Goal: Transaction & Acquisition: Purchase product/service

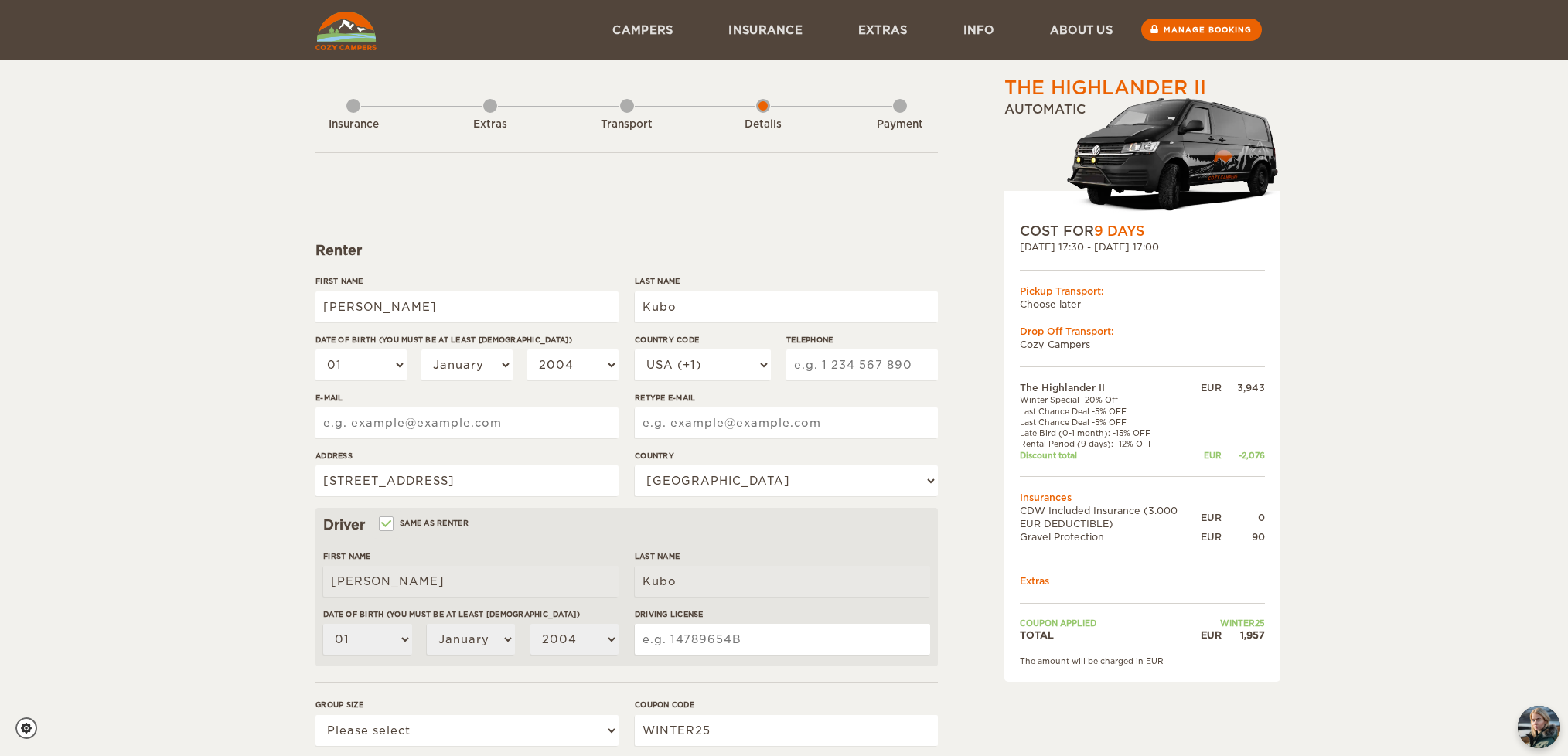
select select "222"
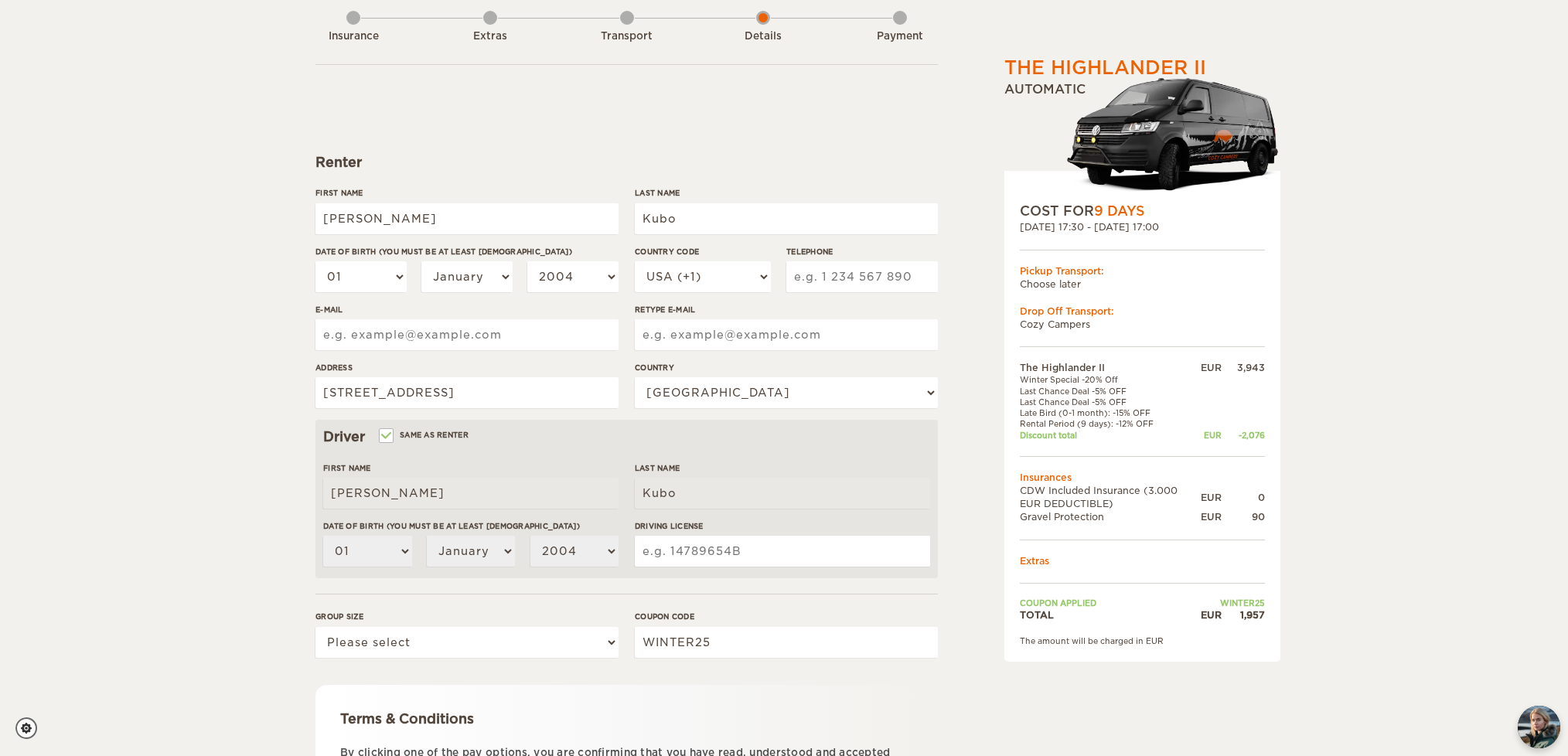
scroll to position [93, 0]
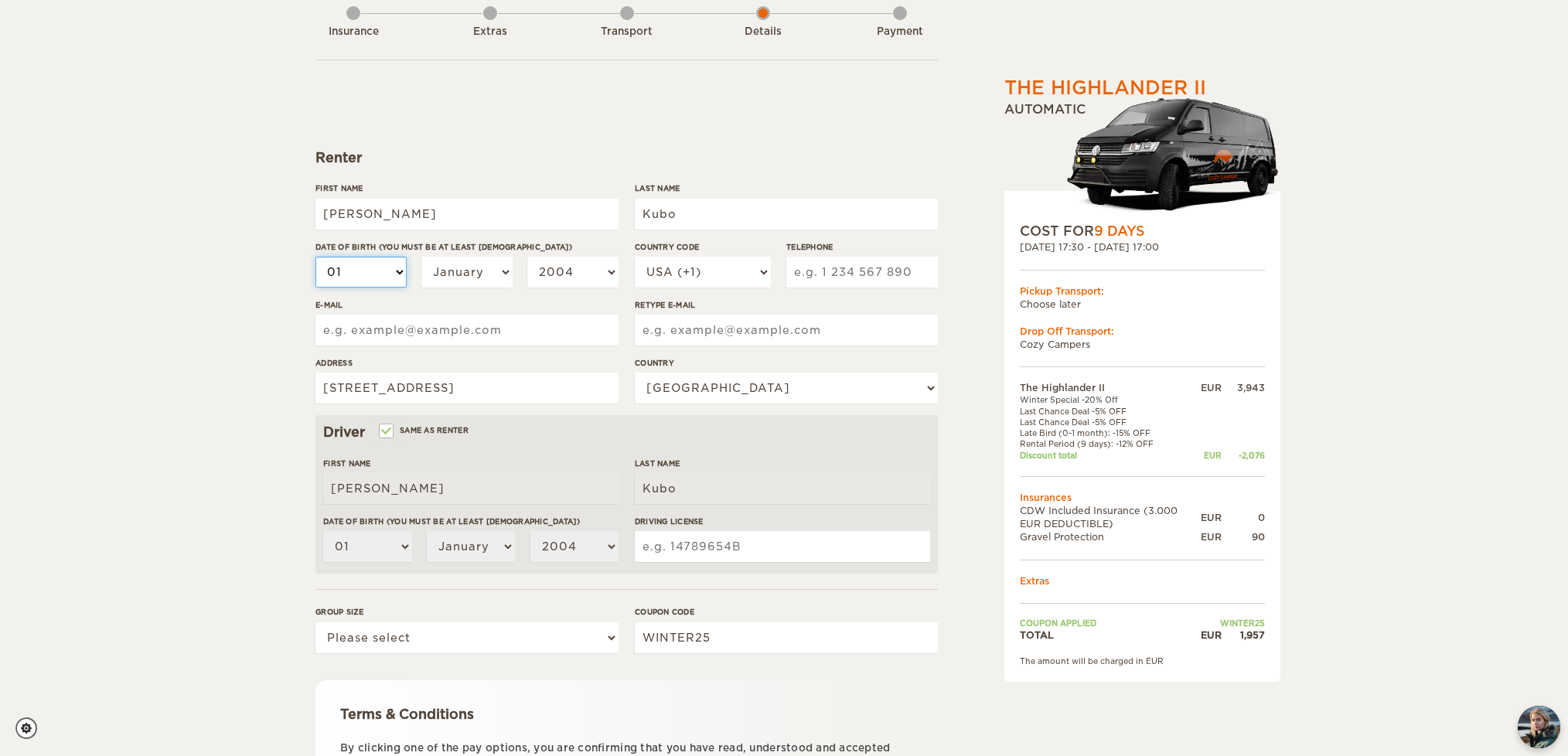
click at [369, 275] on select "01 02 03 04 05 06 07 08 09 10 11 12 13 14 15 16 17 18 19 20 21 22 23 24 25 26 2…" at bounding box center [361, 272] width 91 height 31
select select "08"
click at [316, 256] on select "01 02 03 04 05 06 07 08 09 10 11 12 13 14 15 16 17 18 19 20 21 22 23 24 25 26 2…" at bounding box center [361, 272] width 91 height 31
select select "08"
click at [497, 264] on select "January February March April May June July August September October November De…" at bounding box center [467, 272] width 91 height 31
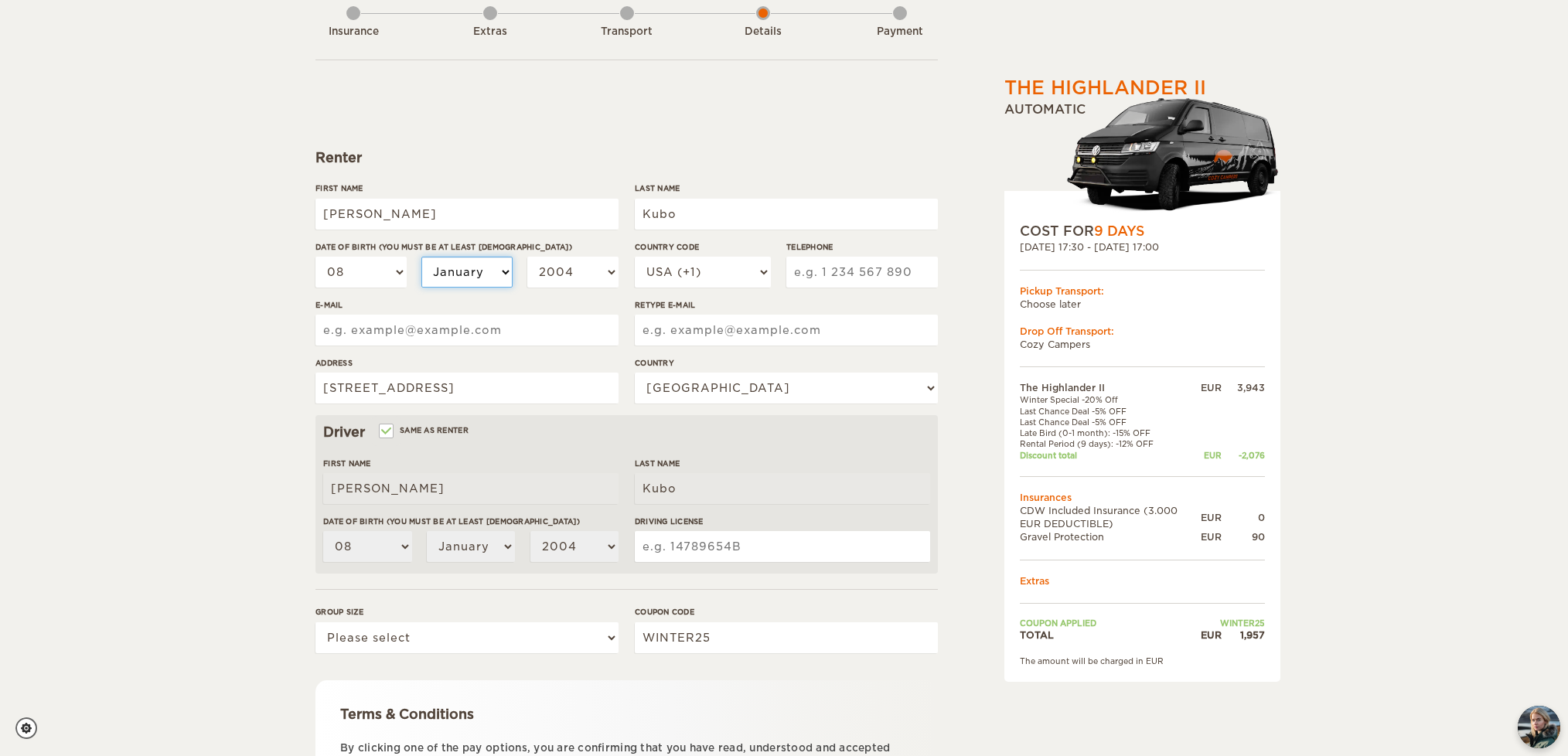
select select "05"
click at [422, 256] on select "January February March April May June July August September October November De…" at bounding box center [467, 272] width 91 height 31
select select "05"
click at [565, 262] on select "2004 2003 2002 2001 2000 1999 1998 1997 1996 1995 1994 1993 1992 1991 1990 1989…" at bounding box center [572, 272] width 91 height 31
select select "1960"
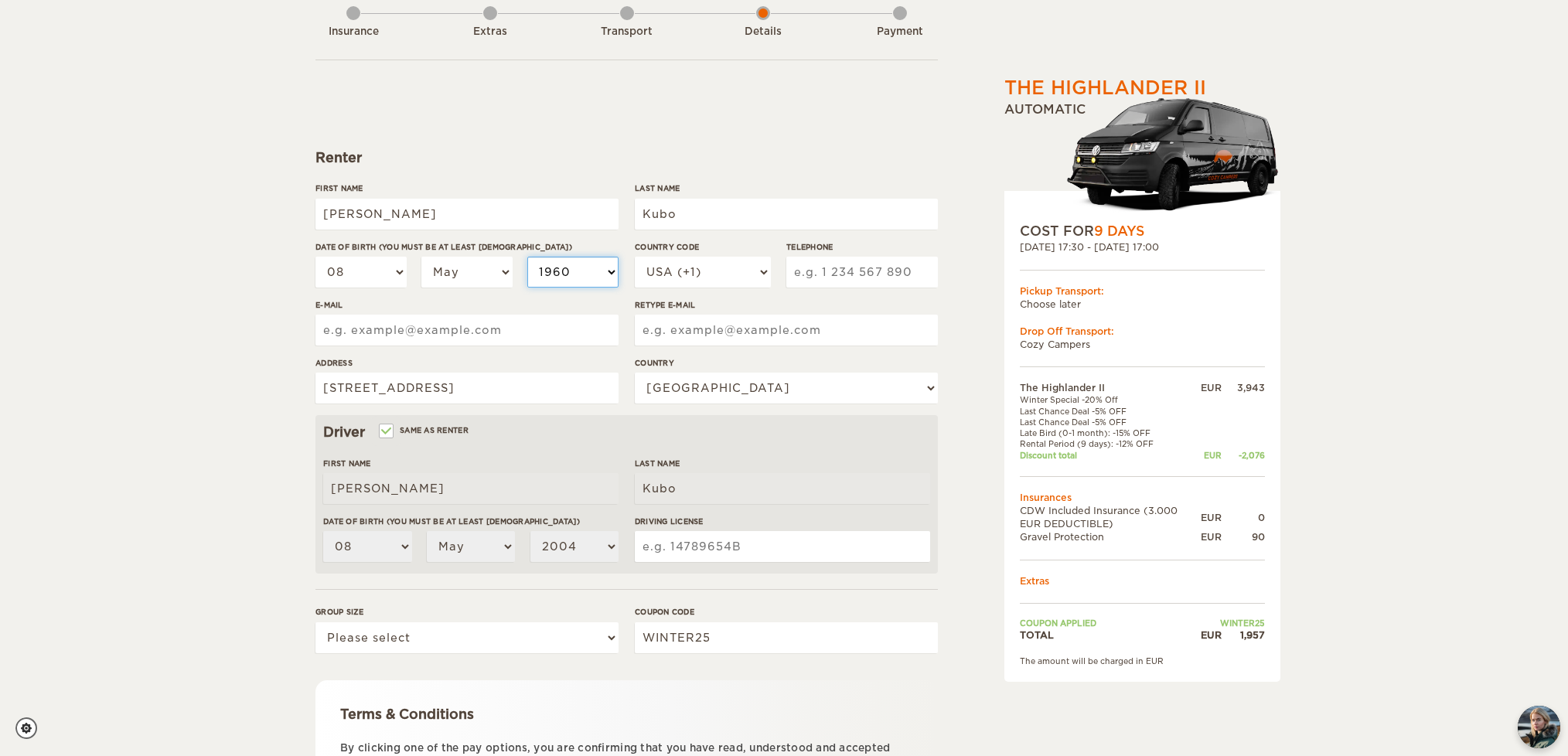
click at [527, 256] on select "2004 2003 2002 2001 2000 1999 1998 1997 1996 1995 1994 1993 1992 1991 1990 1989…" at bounding box center [572, 272] width 91 height 31
select select "1960"
click at [515, 351] on div "E-mail" at bounding box center [468, 328] width 303 height 58
click at [517, 331] on input "E-mail" at bounding box center [468, 331] width 303 height 31
type input "kubotra@gmail.com"
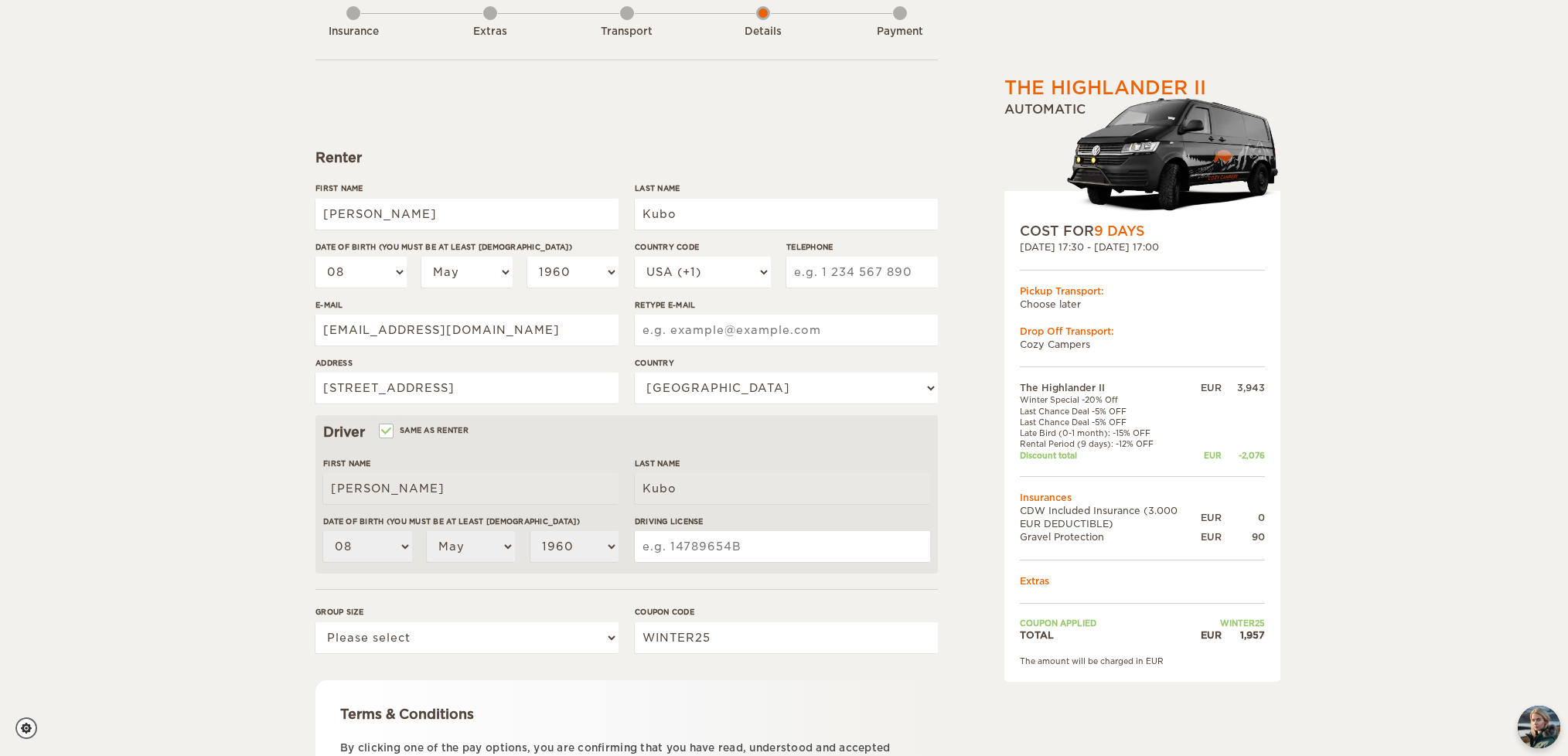
click at [822, 272] on input "Telephone" at bounding box center [862, 272] width 152 height 31
type input "4082219522"
click at [679, 333] on input "Retype E-mail" at bounding box center [786, 331] width 303 height 31
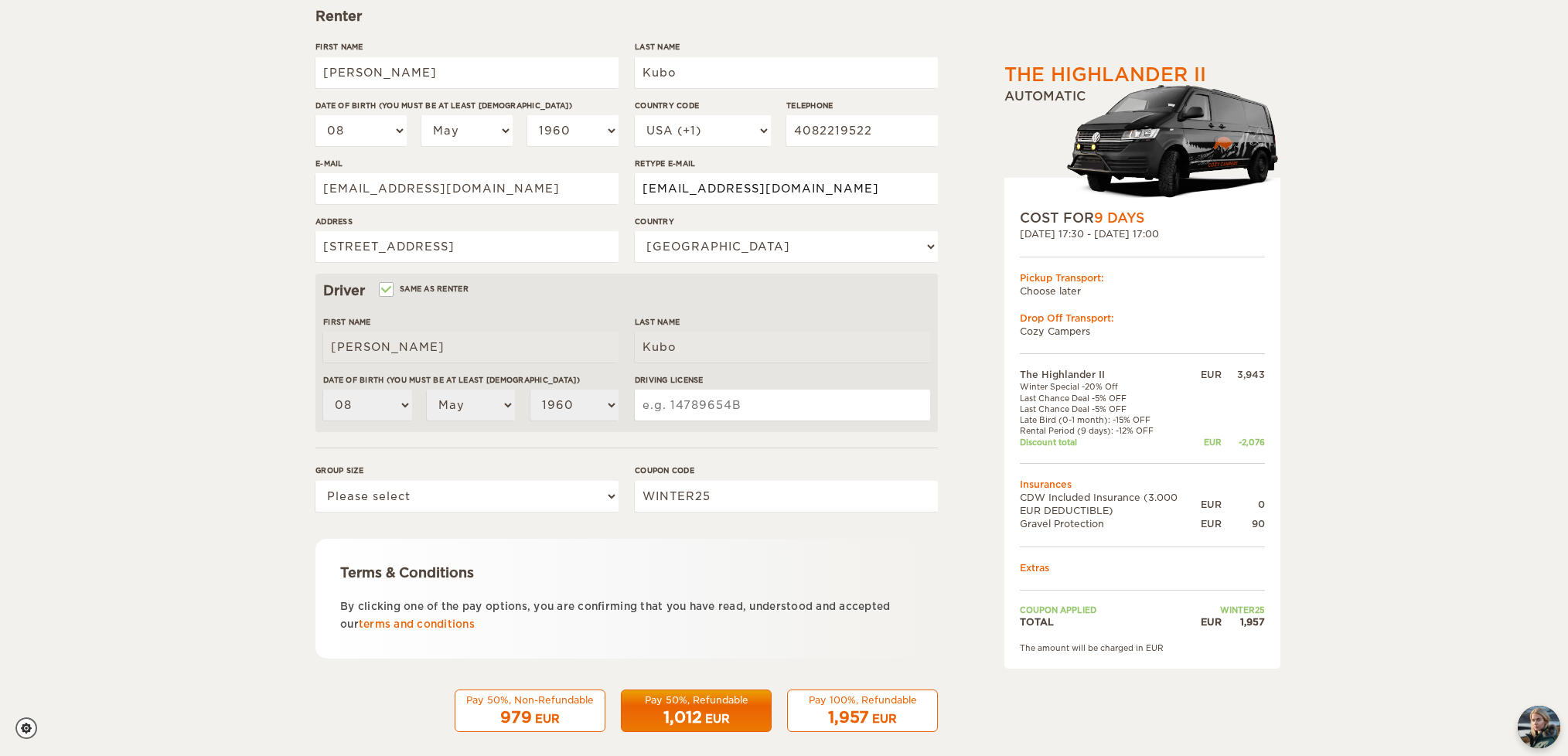
scroll to position [249, 0]
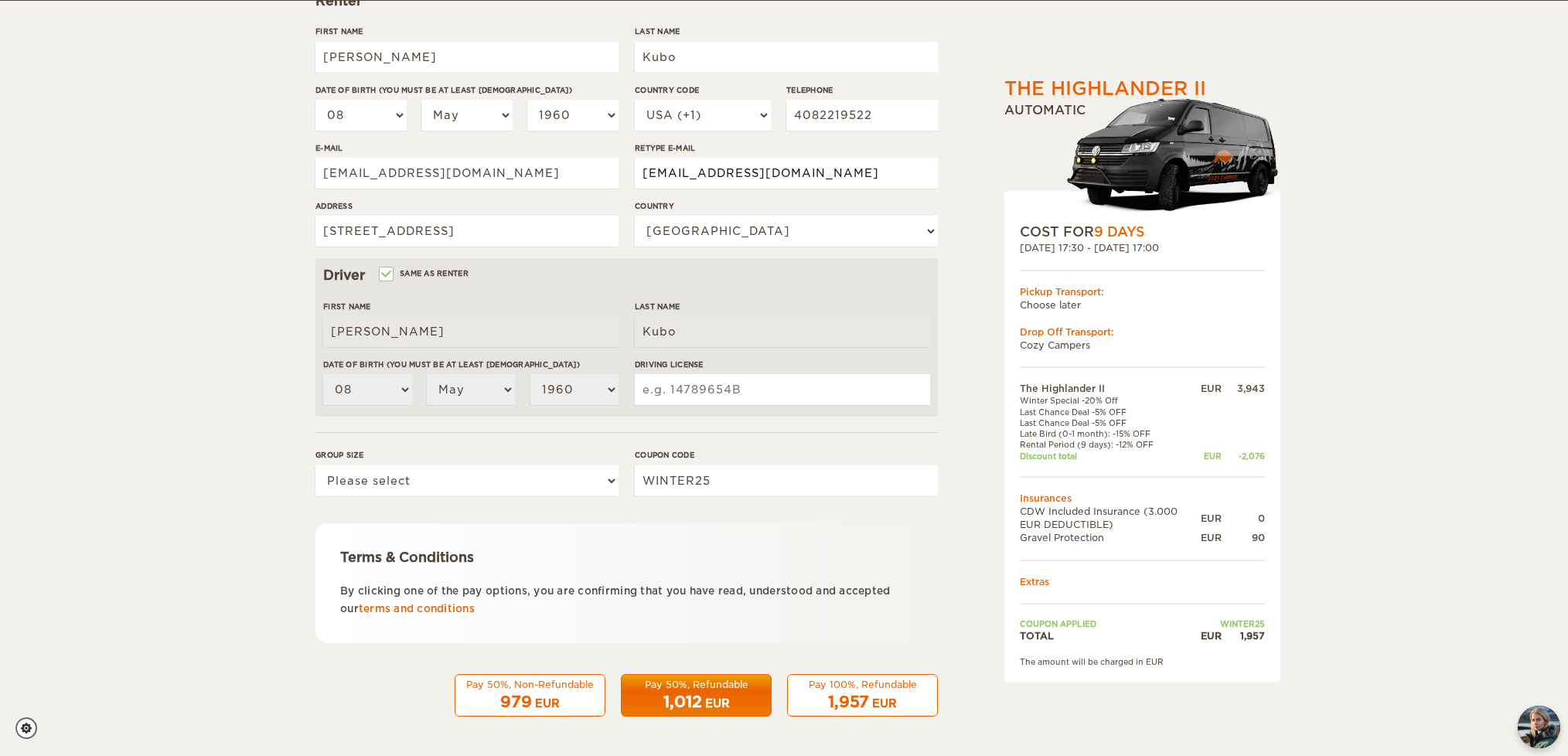
type input "kubotra@gmail.com"
click at [470, 489] on select "Please select 1 2" at bounding box center [468, 481] width 303 height 31
select select "2"
click at [316, 466] on select "Please select 1 2" at bounding box center [468, 481] width 303 height 31
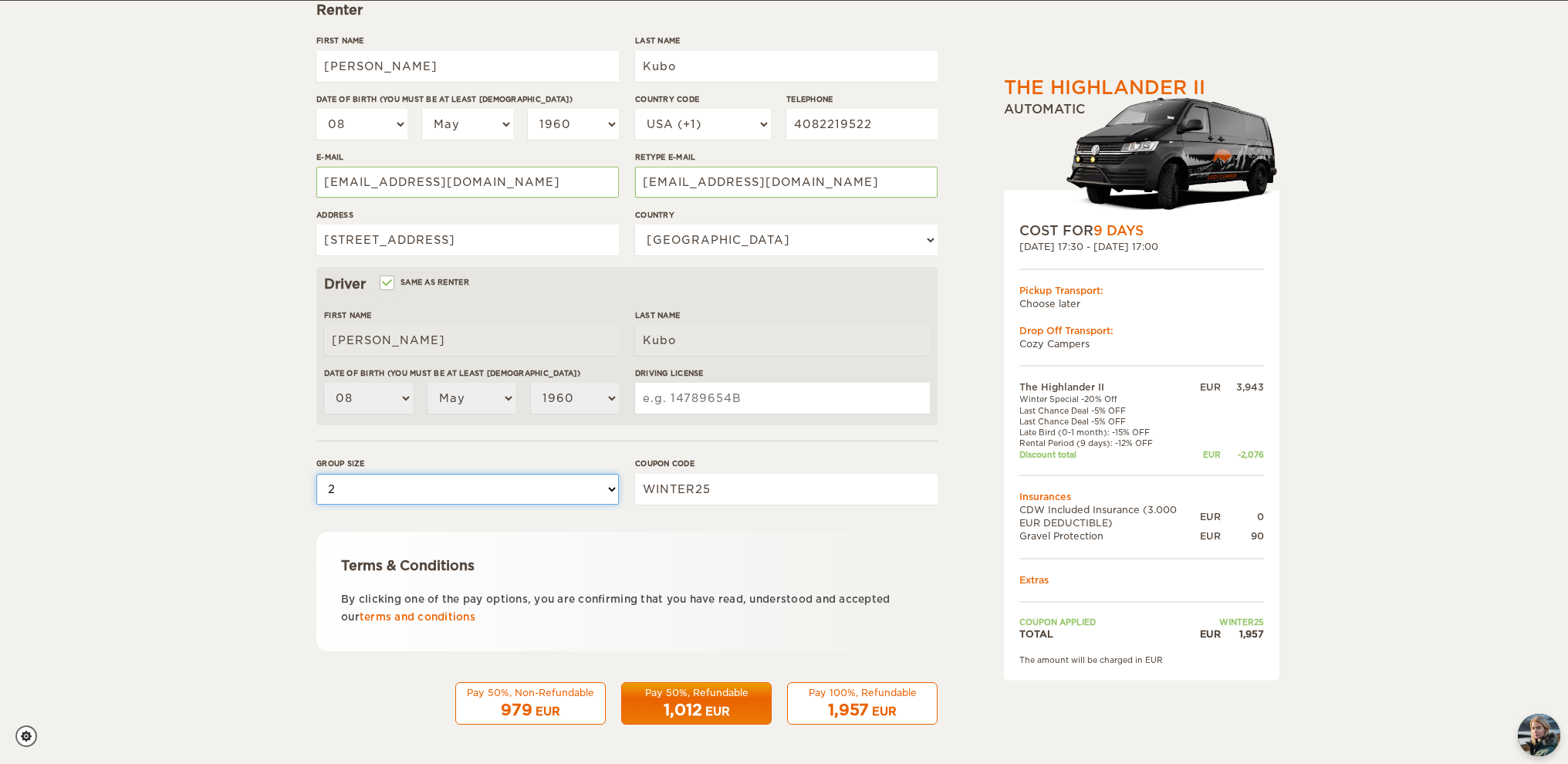
scroll to position [239, 0]
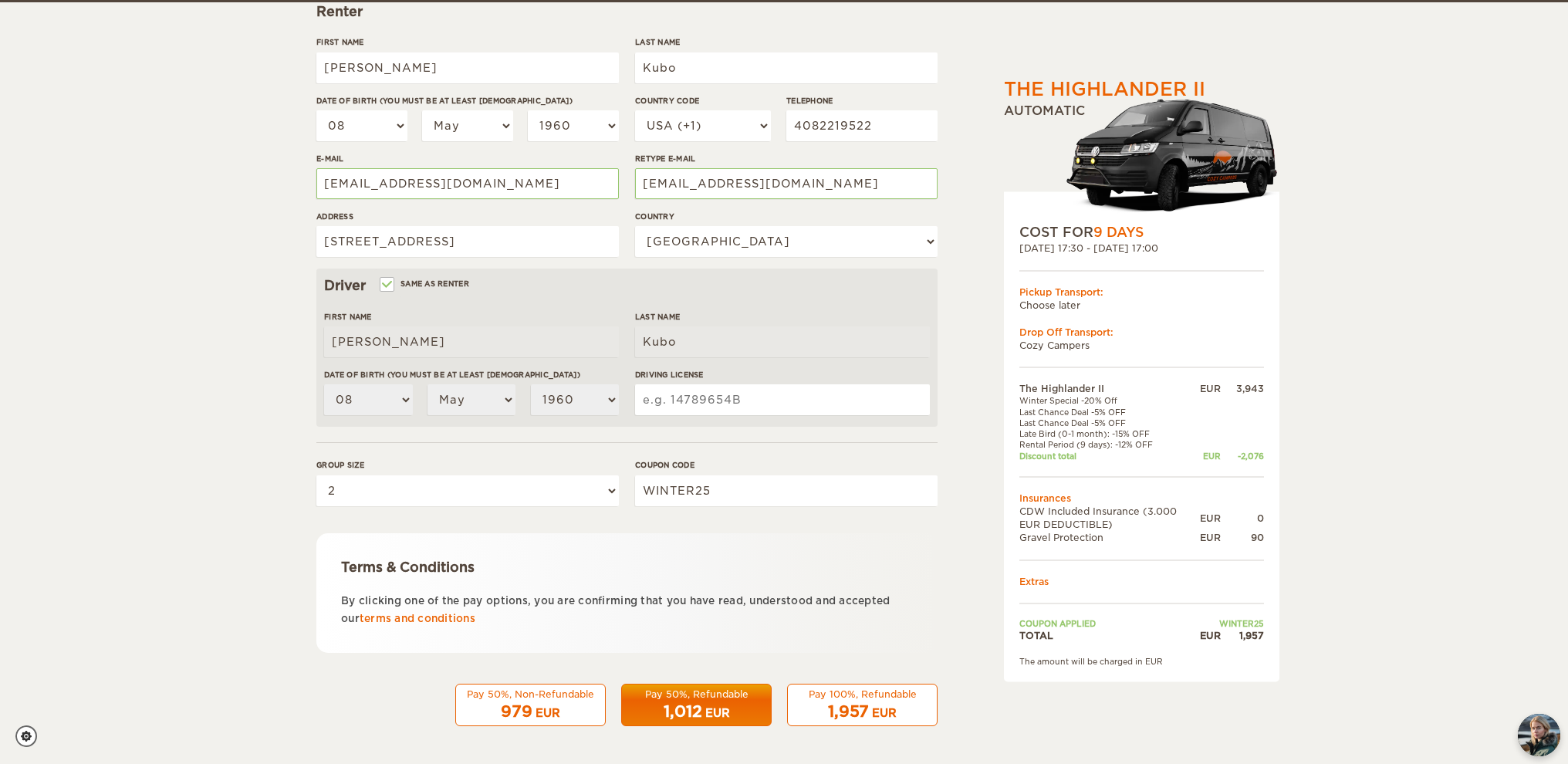
click at [863, 705] on span "1,957" at bounding box center [848, 710] width 41 height 19
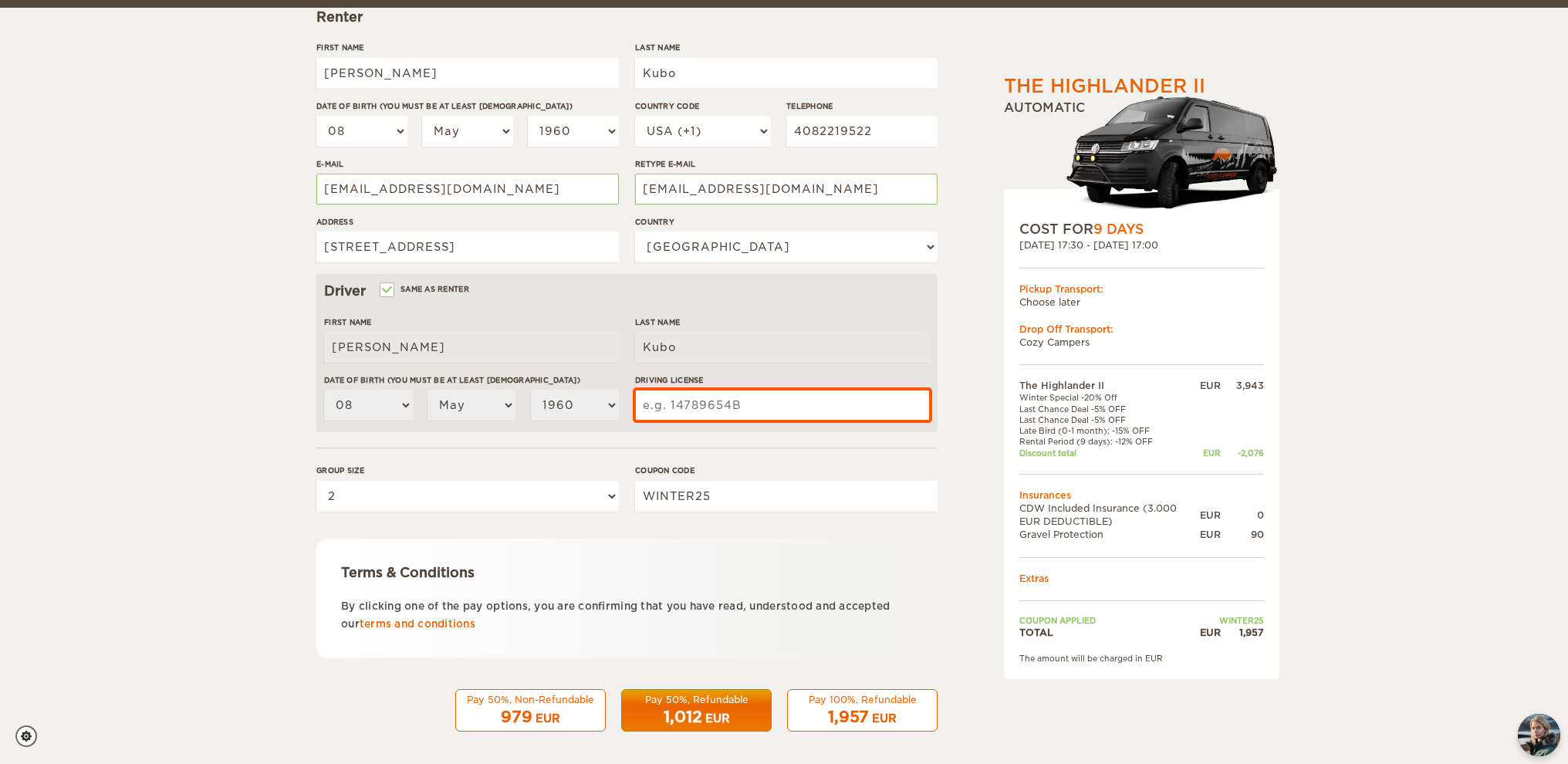
scroll to position [230, 0]
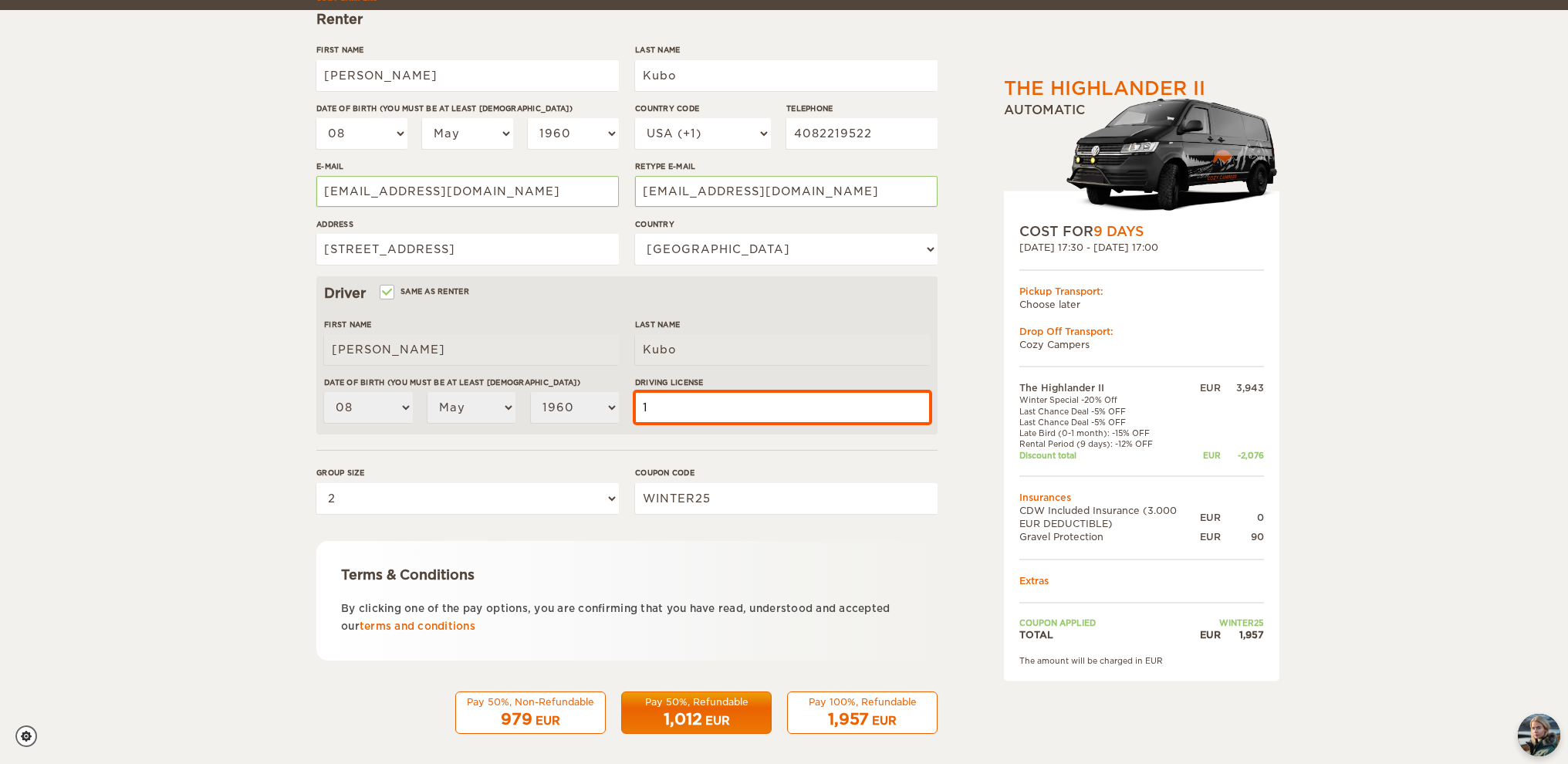
type input "1"
drag, startPoint x: 805, startPoint y: 411, endPoint x: 721, endPoint y: 401, distance: 84.6
click at [721, 401] on input "17-070-3552 Colorado" at bounding box center [783, 408] width 295 height 31
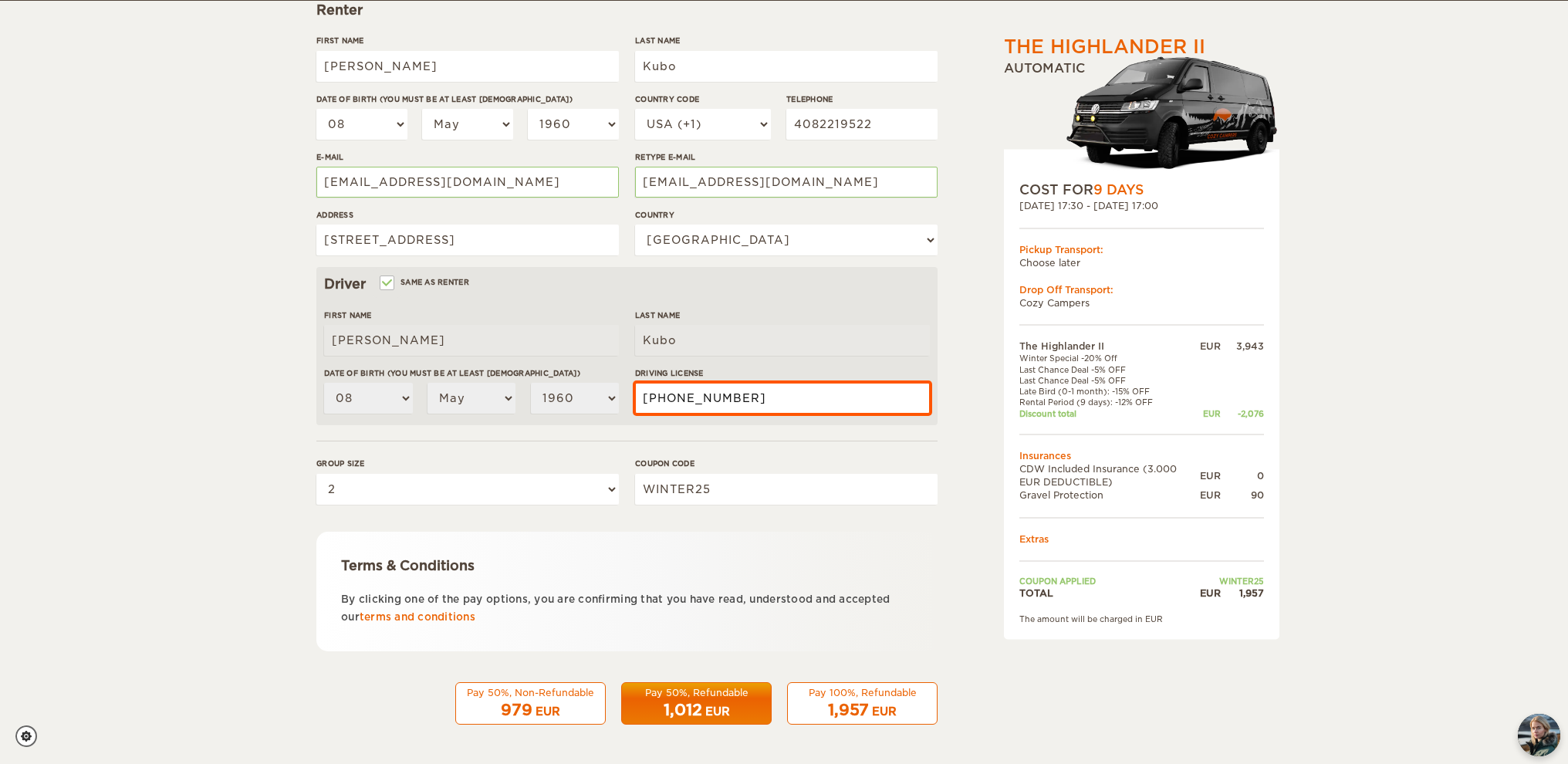
scroll to position [0, 0]
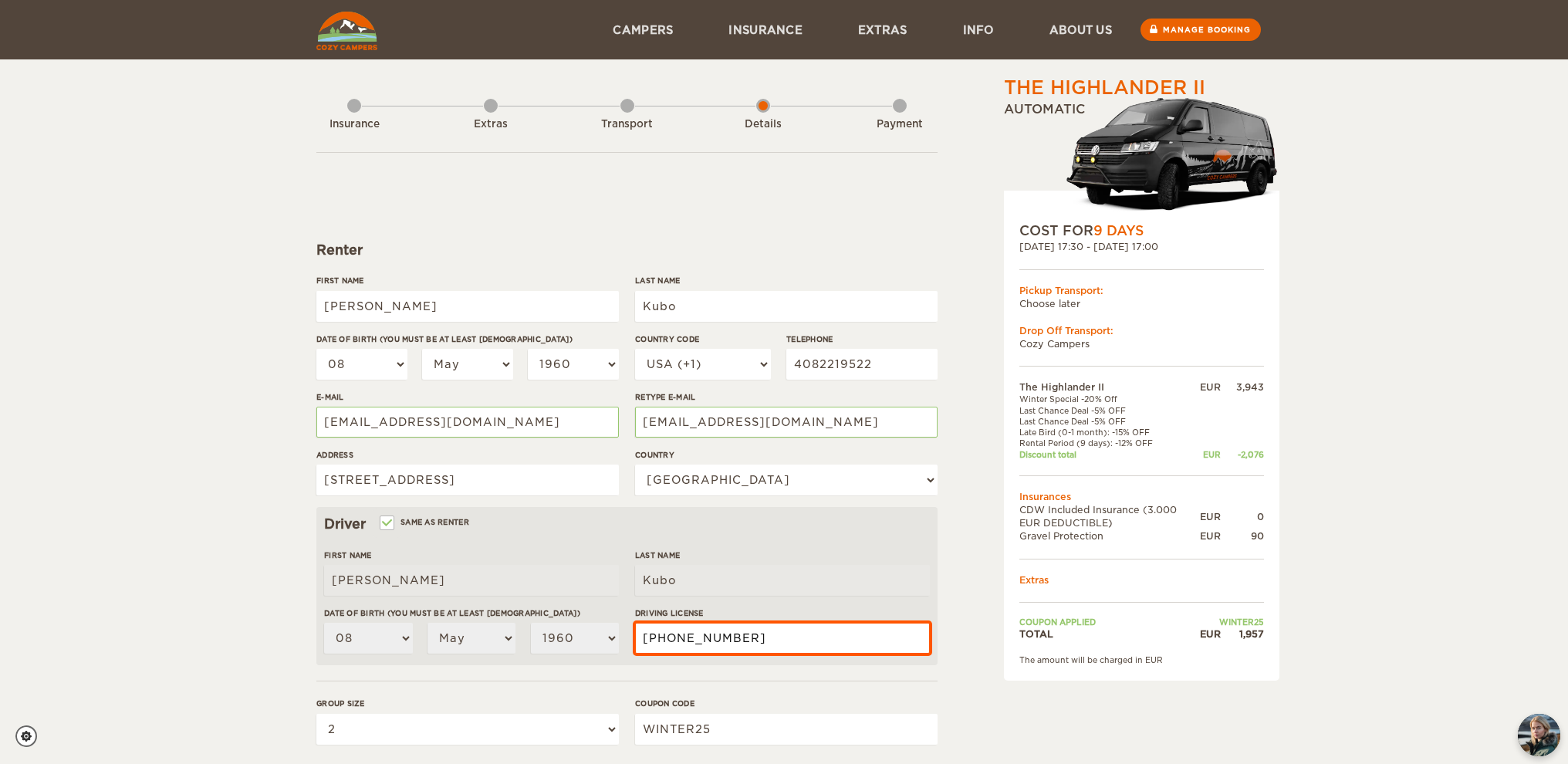
type input "[PHONE_NUMBER]"
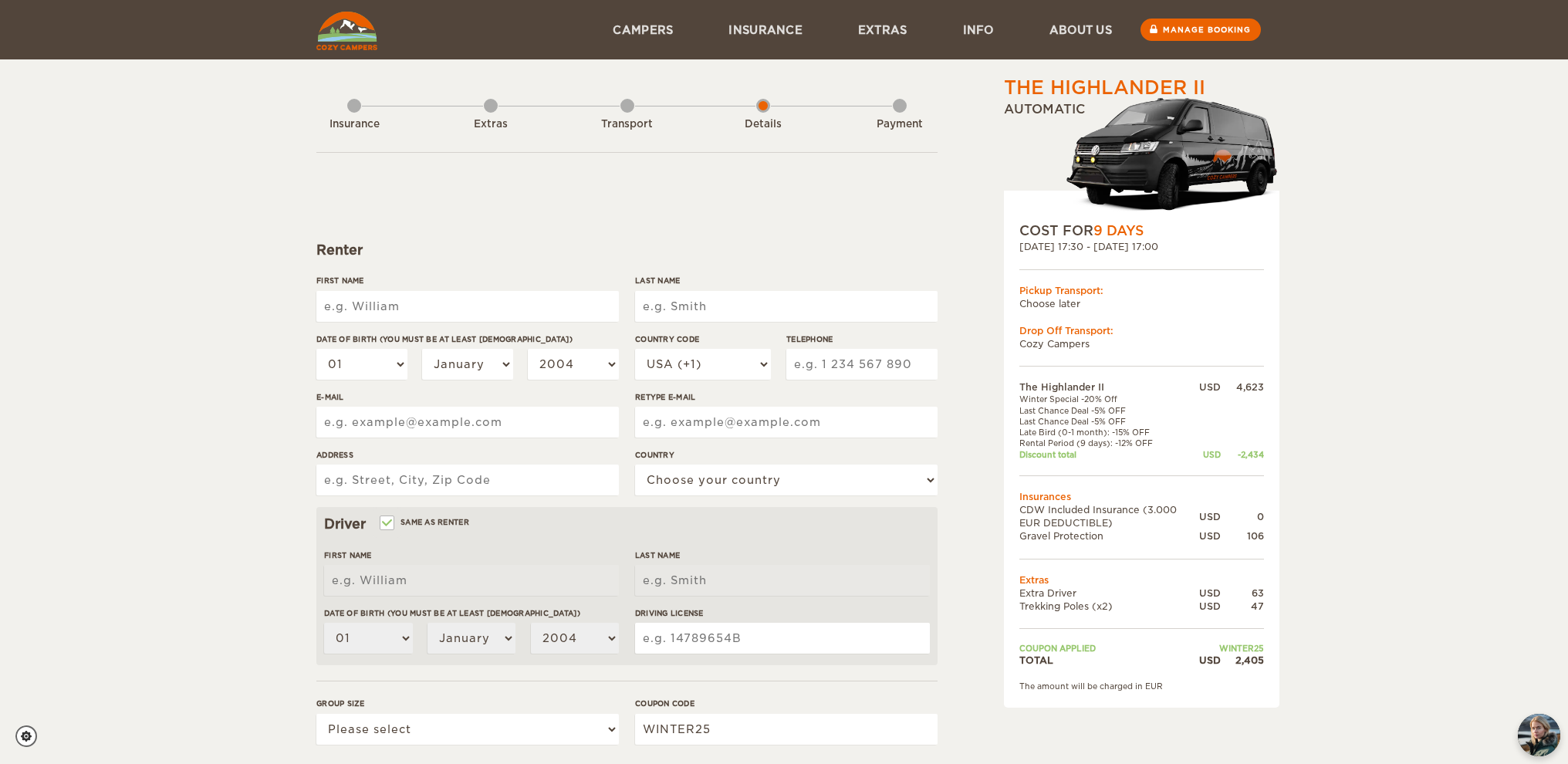
click at [337, 307] on input "First Name" at bounding box center [468, 306] width 303 height 31
type input "[PERSON_NAME]"
type input "Kubo"
type input "[STREET_ADDRESS]"
select select "222"
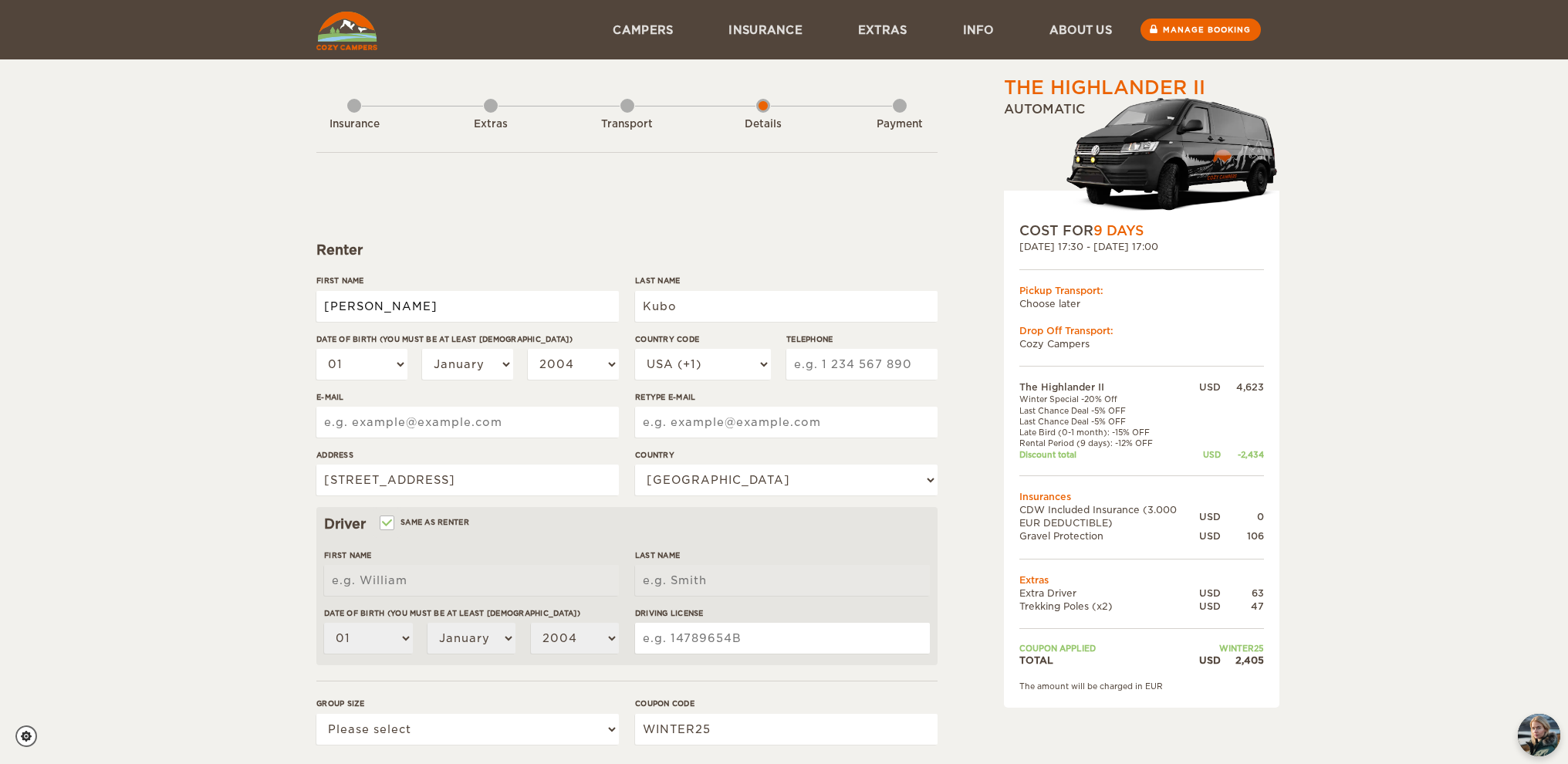
type input "[PERSON_NAME]"
type input "Kubo"
click at [368, 343] on label"] "Date of birth (You must be at least 20 years old)" at bounding box center [468, 340] width 303 height 12
click at [368, 348] on select "01 02 03 04 05 06 07 08 09 10 11 12 13 14 15 16 17 18 19 20 21 22 23 24 25 26 2…" at bounding box center [361, 364] width 91 height 31
click at [368, 355] on select "01 02 03 04 05 06 07 08 09 10 11 12 13 14 15 16 17 18 19 20 21 22 23 24 25 26 2…" at bounding box center [361, 364] width 91 height 31
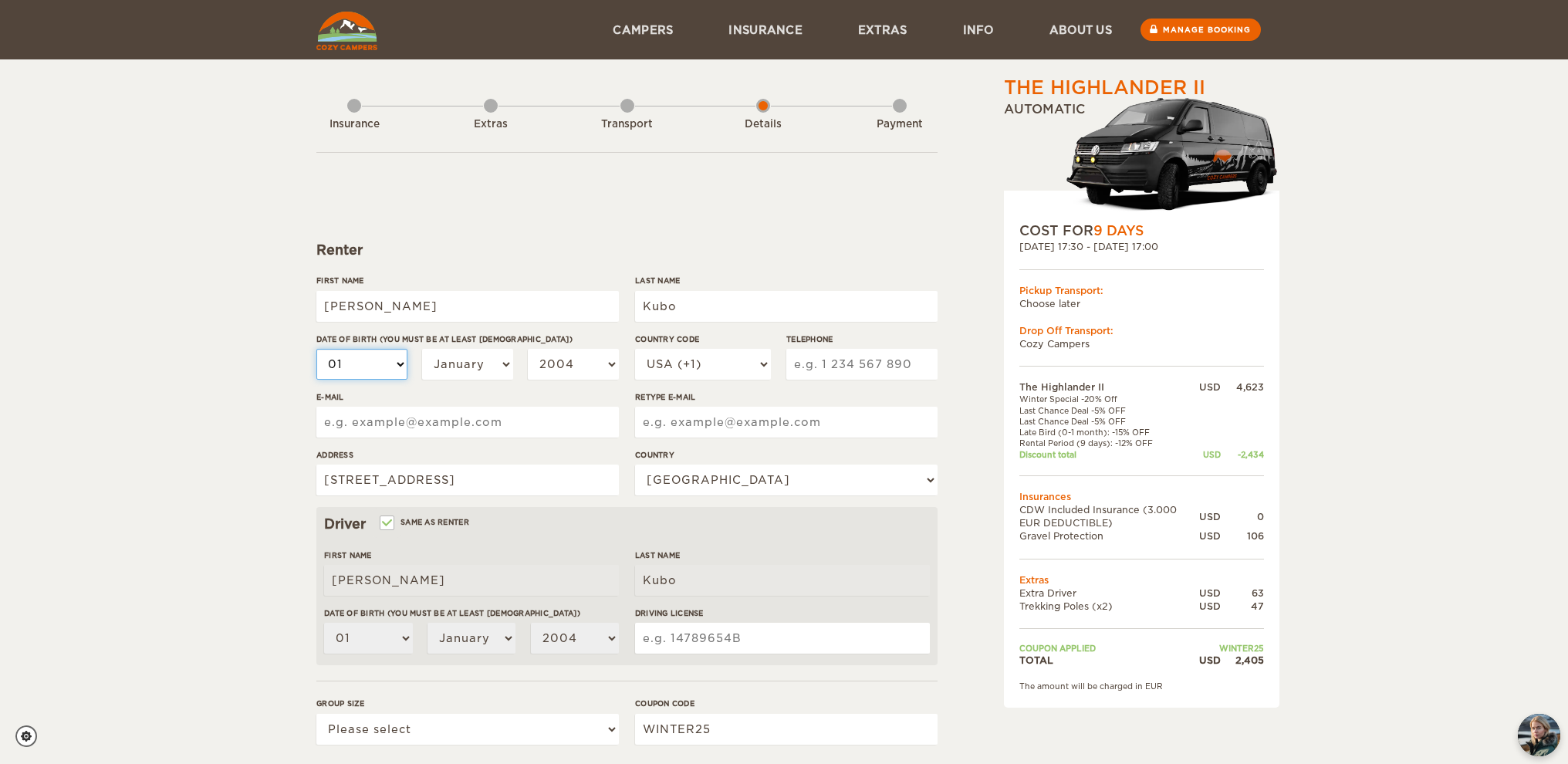
select select "08"
click at [316, 348] on select "01 02 03 04 05 06 07 08 09 10 11 12 13 14 15 16 17 18 19 20 21 22 23 24 25 26 2…" at bounding box center [361, 364] width 91 height 31
select select "08"
click at [503, 372] on select "January February March April May June July August September October November De…" at bounding box center [467, 364] width 91 height 31
select select "05"
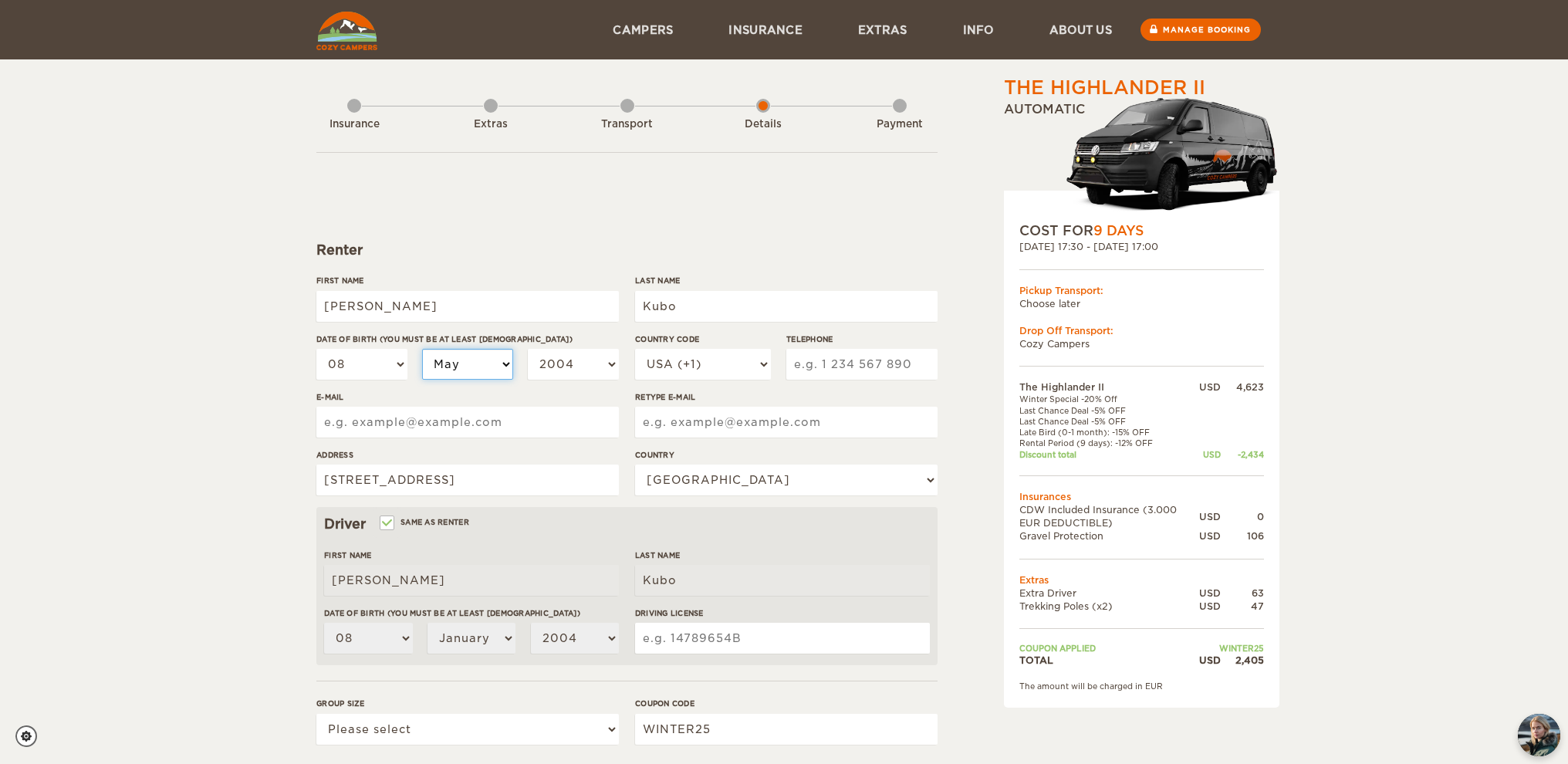
click at [422, 348] on select "January February March April May June July August September October November De…" at bounding box center [467, 364] width 91 height 31
select select "05"
click at [598, 367] on select "2004 2003 2002 2001 2000 1999 1998 1997 1996 1995 1994 1993 1992 1991 1990 1989…" at bounding box center [573, 364] width 91 height 31
select select "1960"
click at [528, 348] on select "2004 2003 2002 2001 2000 1999 1998 1997 1996 1995 1994 1993 1992 1991 1990 1989…" at bounding box center [573, 364] width 91 height 31
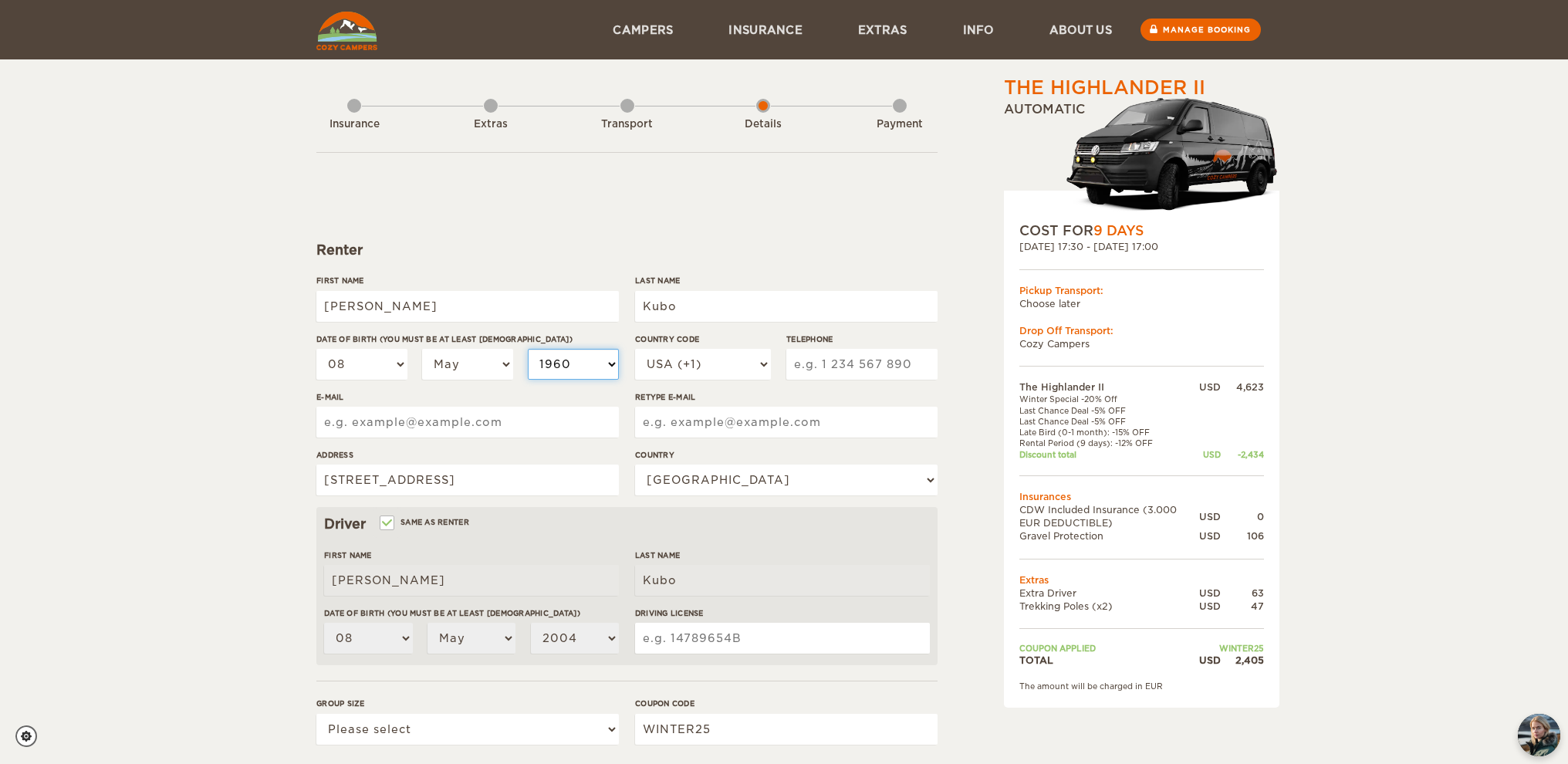
select select "1960"
click at [488, 426] on input "E-mail" at bounding box center [468, 422] width 303 height 31
type input "kubotra@gmail.com"
click at [702, 415] on input "Retype E-mail" at bounding box center [787, 422] width 303 height 31
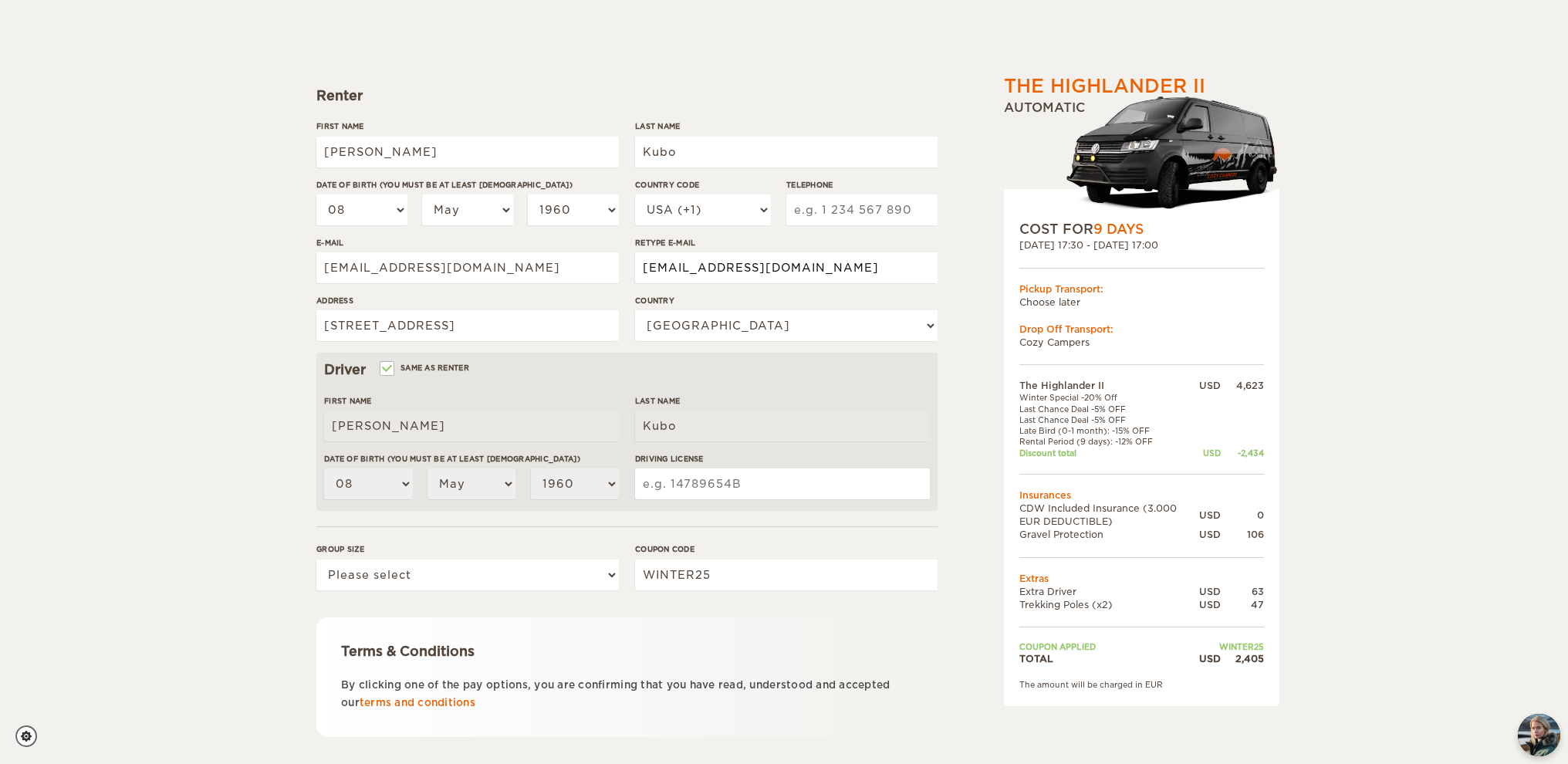
scroll to position [156, 0]
type input "kubotra@gmail.com"
click at [730, 487] on input "Driving License" at bounding box center [783, 481] width 295 height 31
click at [683, 482] on input "17-0703552" at bounding box center [783, 481] width 295 height 31
type input "17-070-3552"
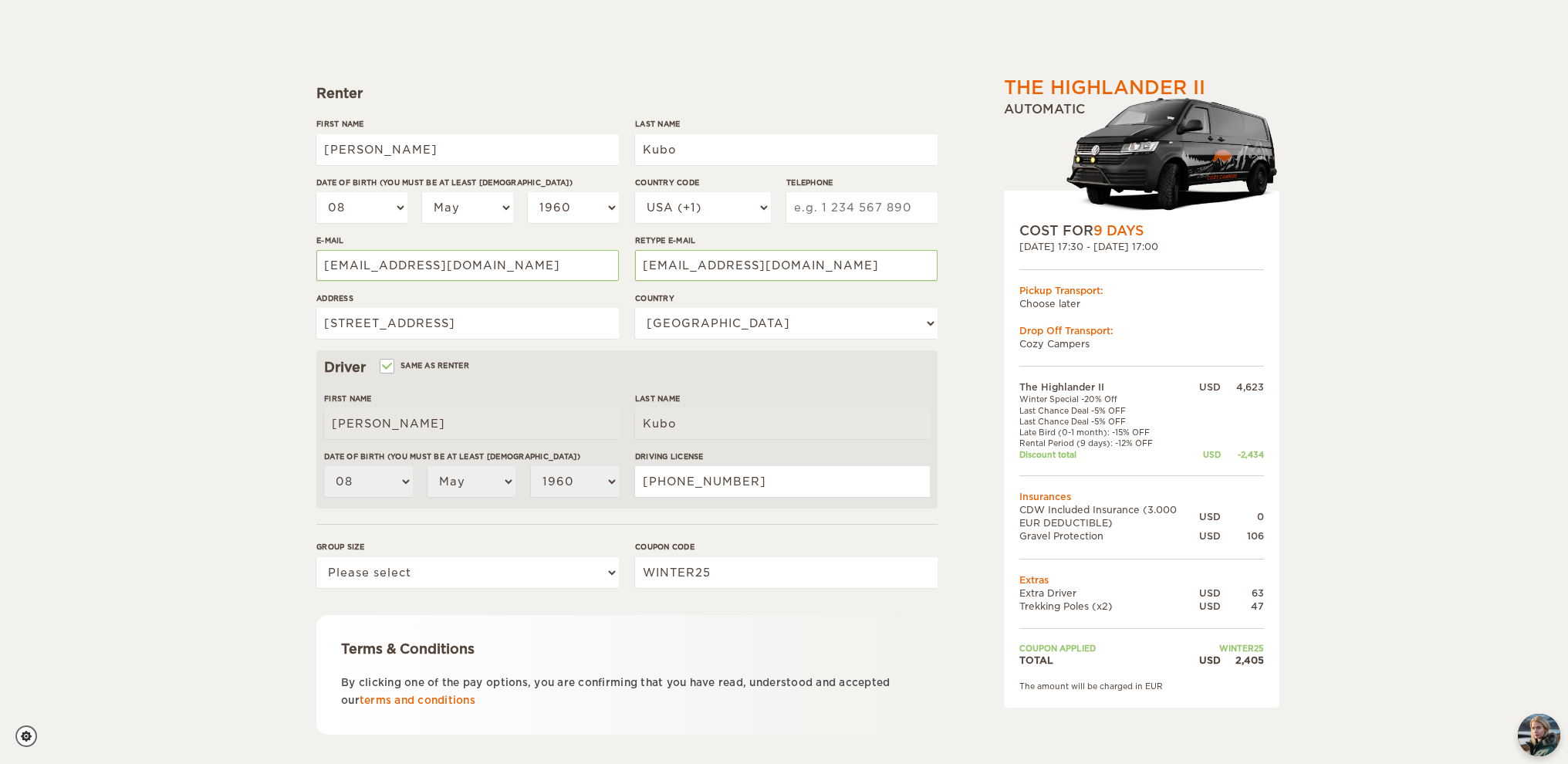
drag, startPoint x: 625, startPoint y: 561, endPoint x: 618, endPoint y: 566, distance: 8.6
click at [625, 561] on div "Group size Please select 1 2 Coupon code WINTER25" at bounding box center [627, 569] width 621 height 58
click at [611, 568] on select "Please select 1 2" at bounding box center [468, 573] width 303 height 31
select select "2"
click at [316, 557] on select "Please select 1 2" at bounding box center [468, 573] width 303 height 31
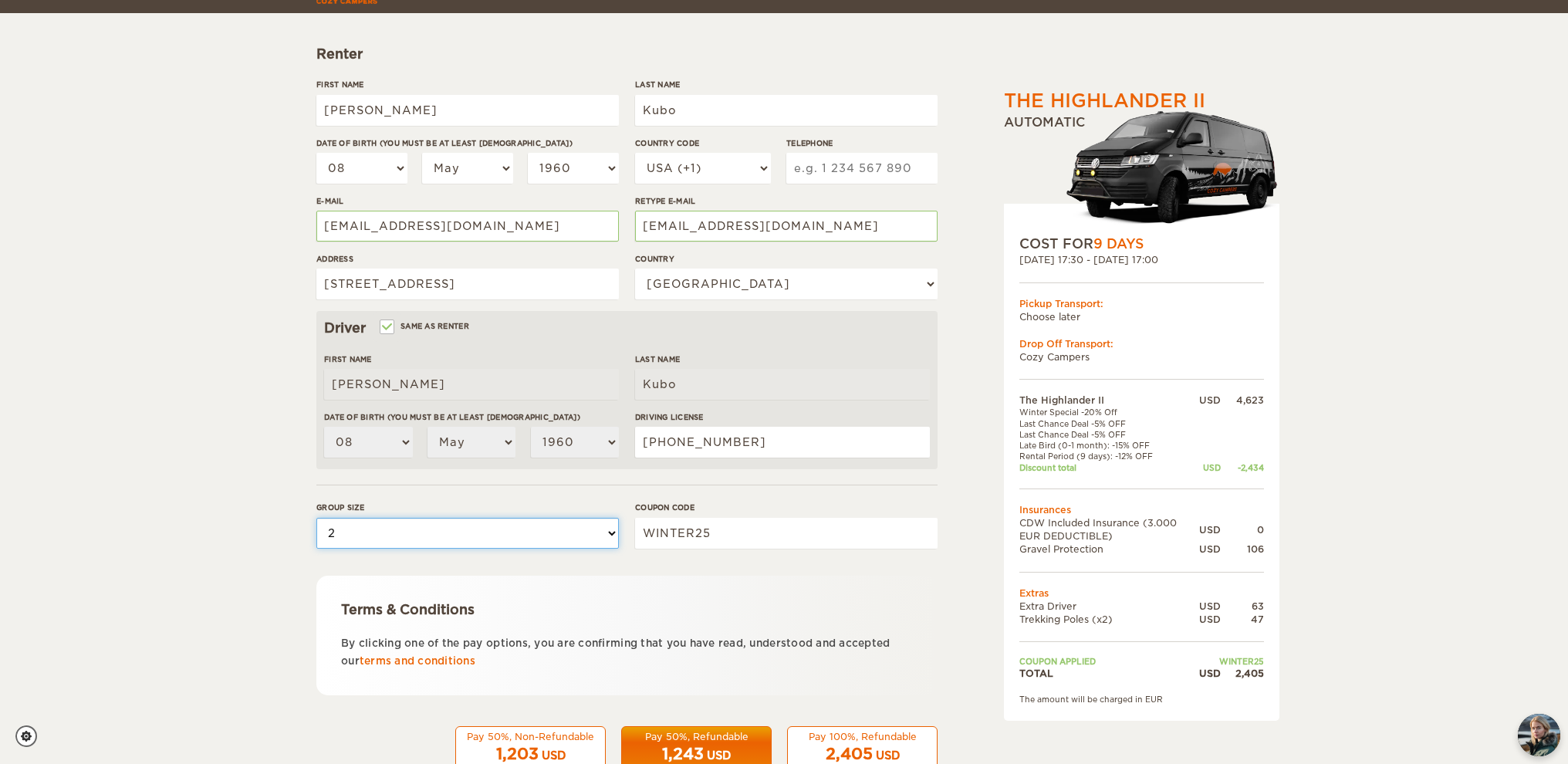
scroll to position [240, 0]
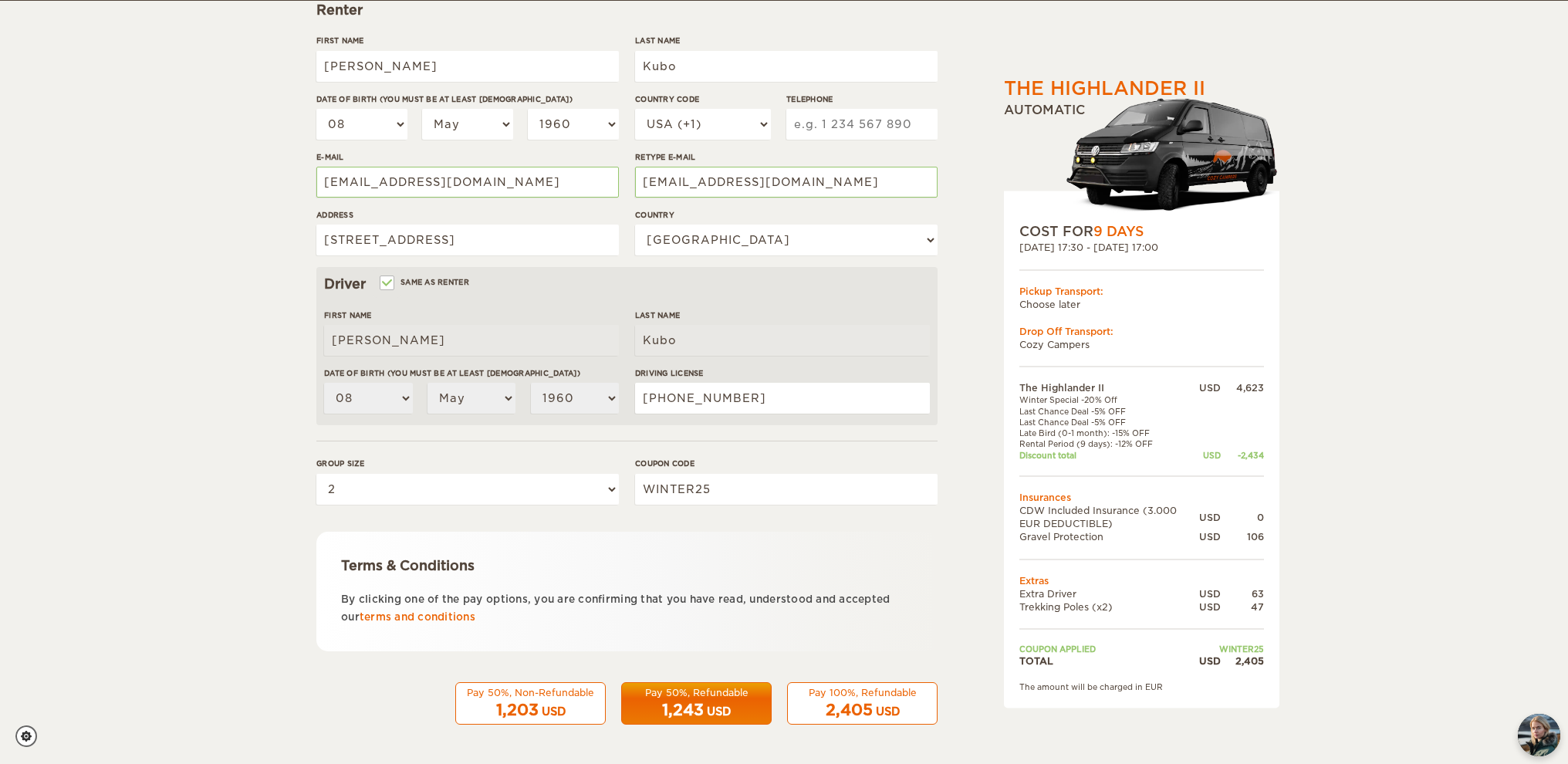
click at [852, 706] on span "2,405" at bounding box center [849, 709] width 47 height 19
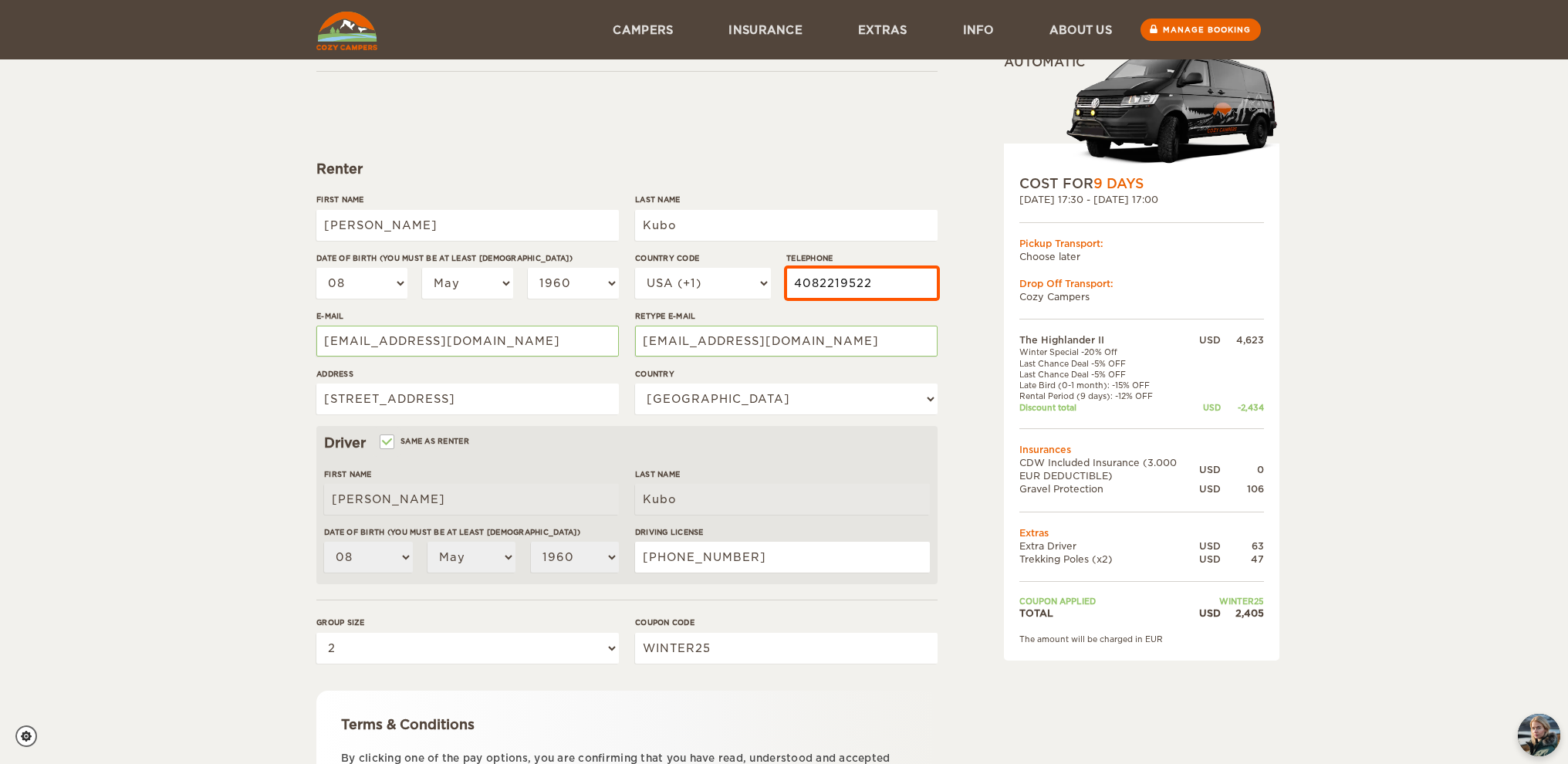
scroll to position [0, 0]
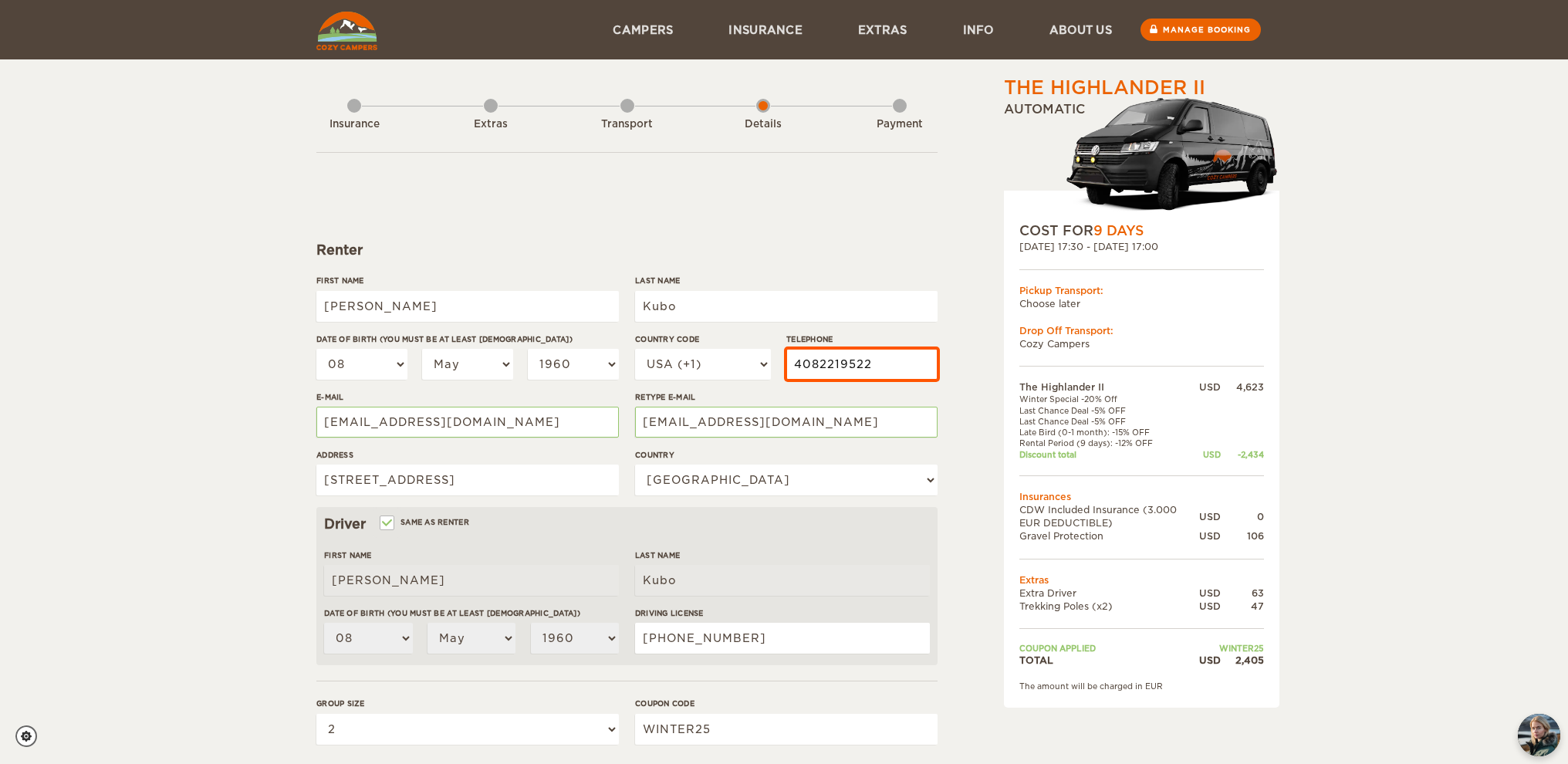
type input "4082219522"
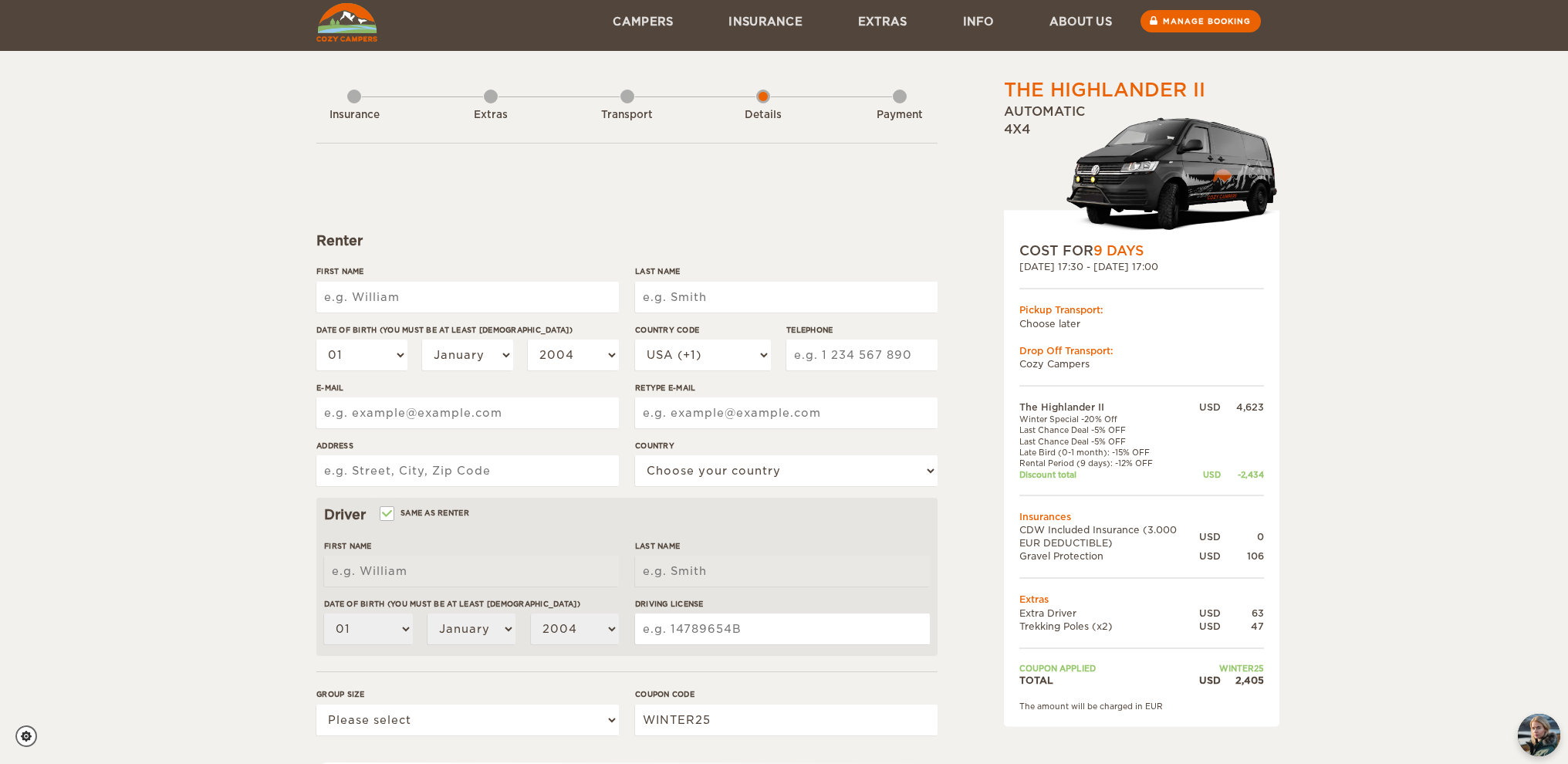
scroll to position [6, 0]
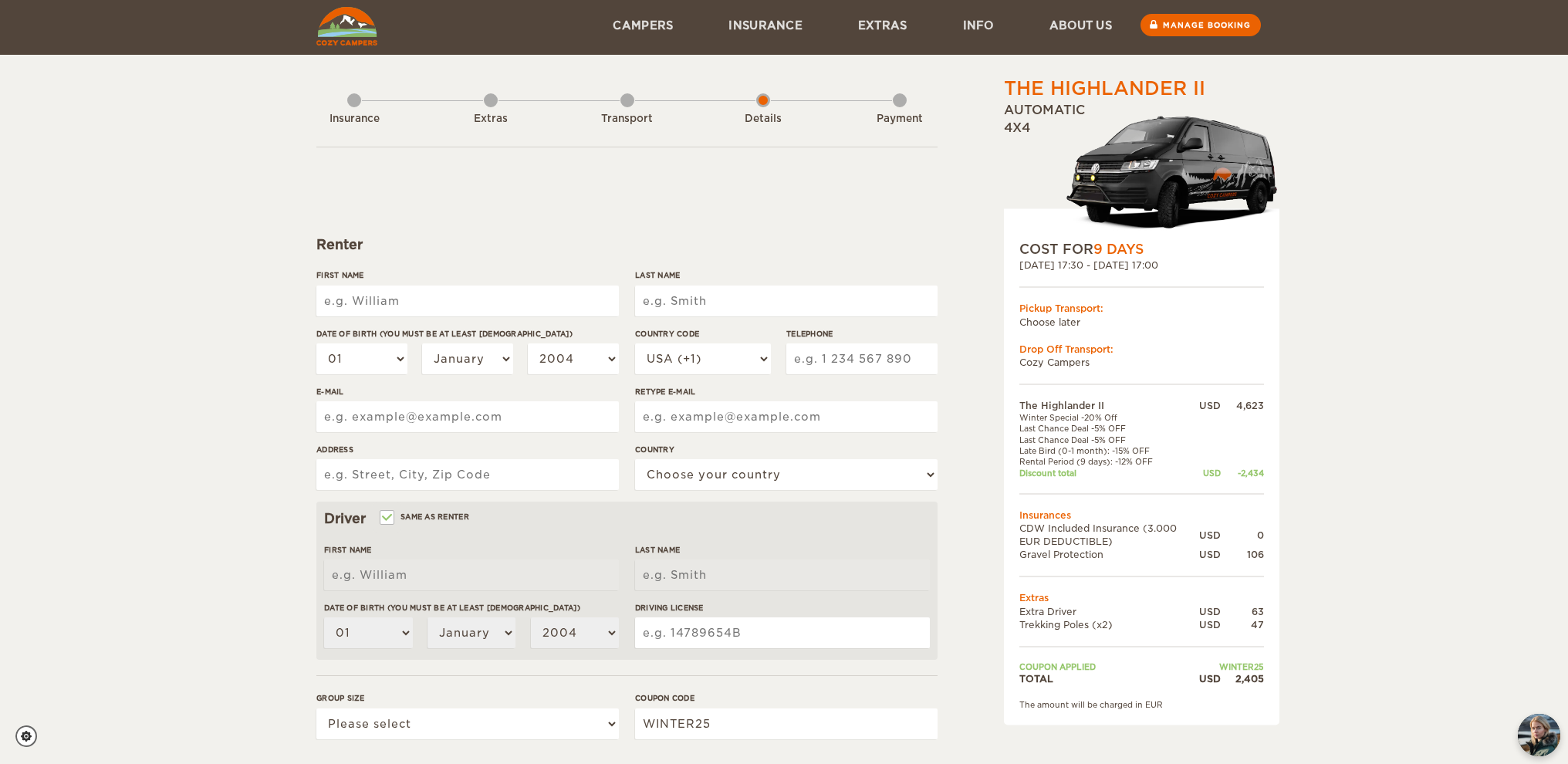
drag, startPoint x: 379, startPoint y: 285, endPoint x: 370, endPoint y: 288, distance: 9.5
click at [375, 286] on input "First Name" at bounding box center [468, 301] width 303 height 31
type input "[PERSON_NAME]"
type input "Kubo"
type input "2251 Eudora Street"
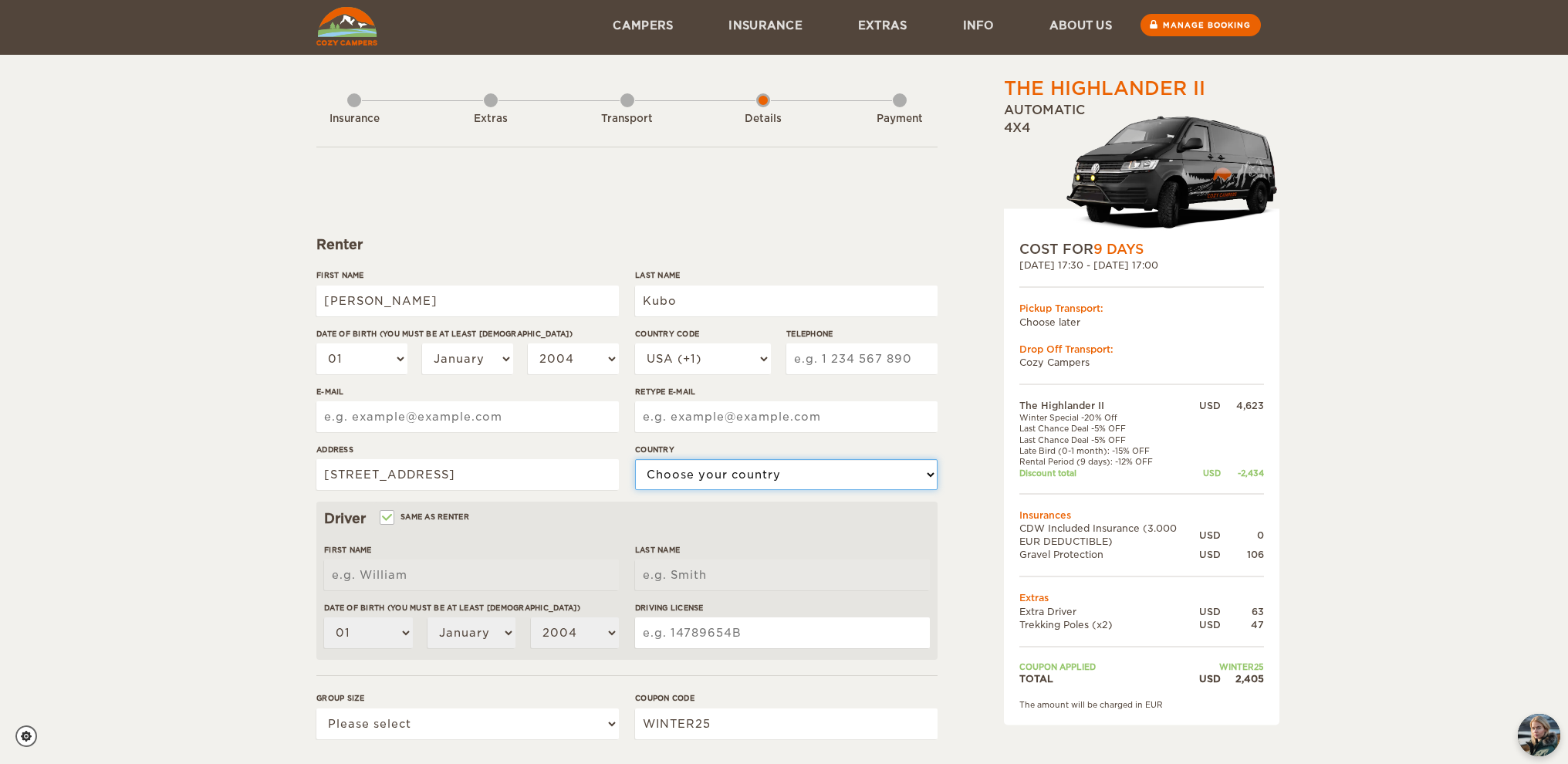
select select "222"
type input "Tracy"
type input "Kubo"
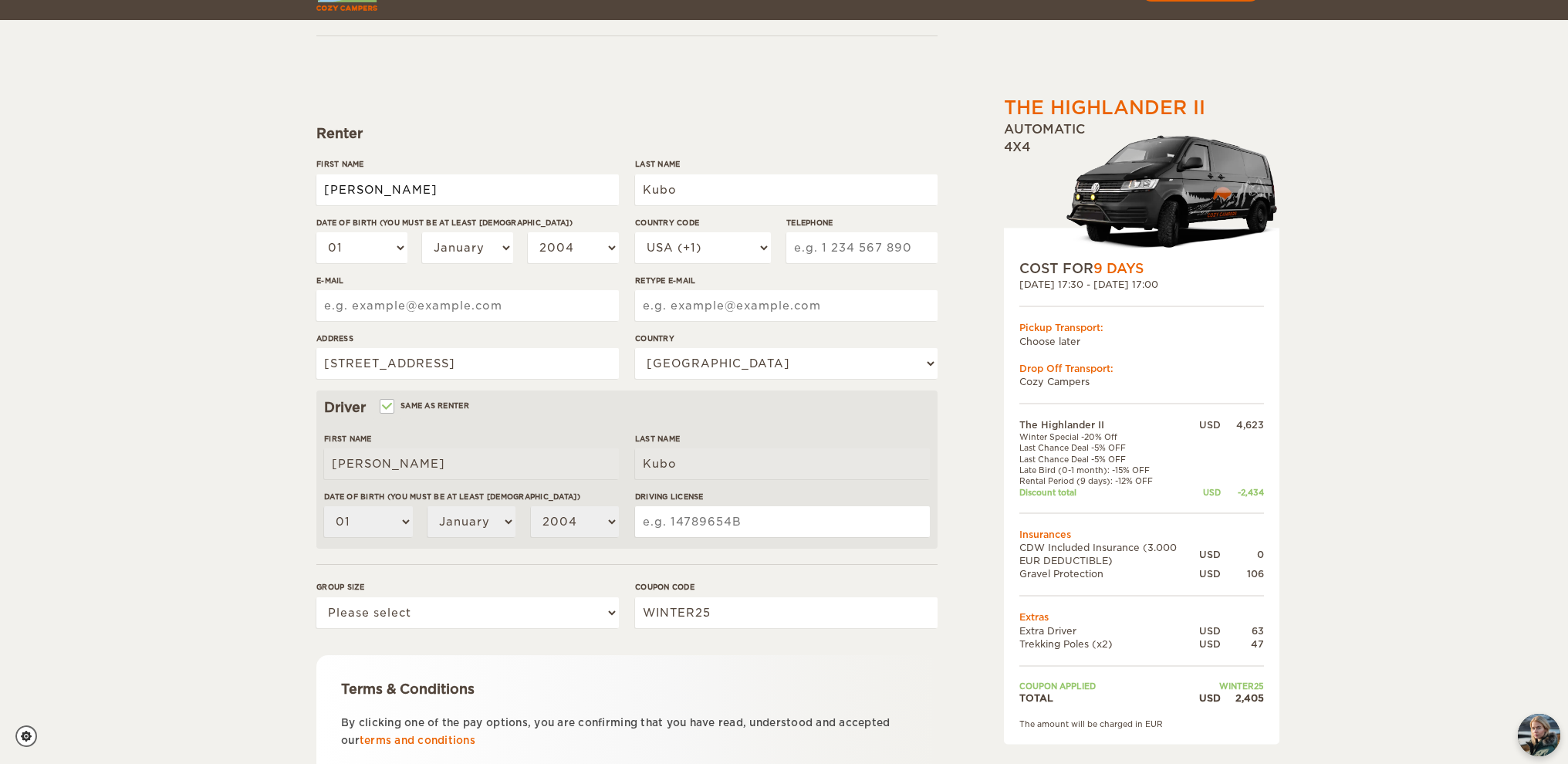
scroll to position [136, 0]
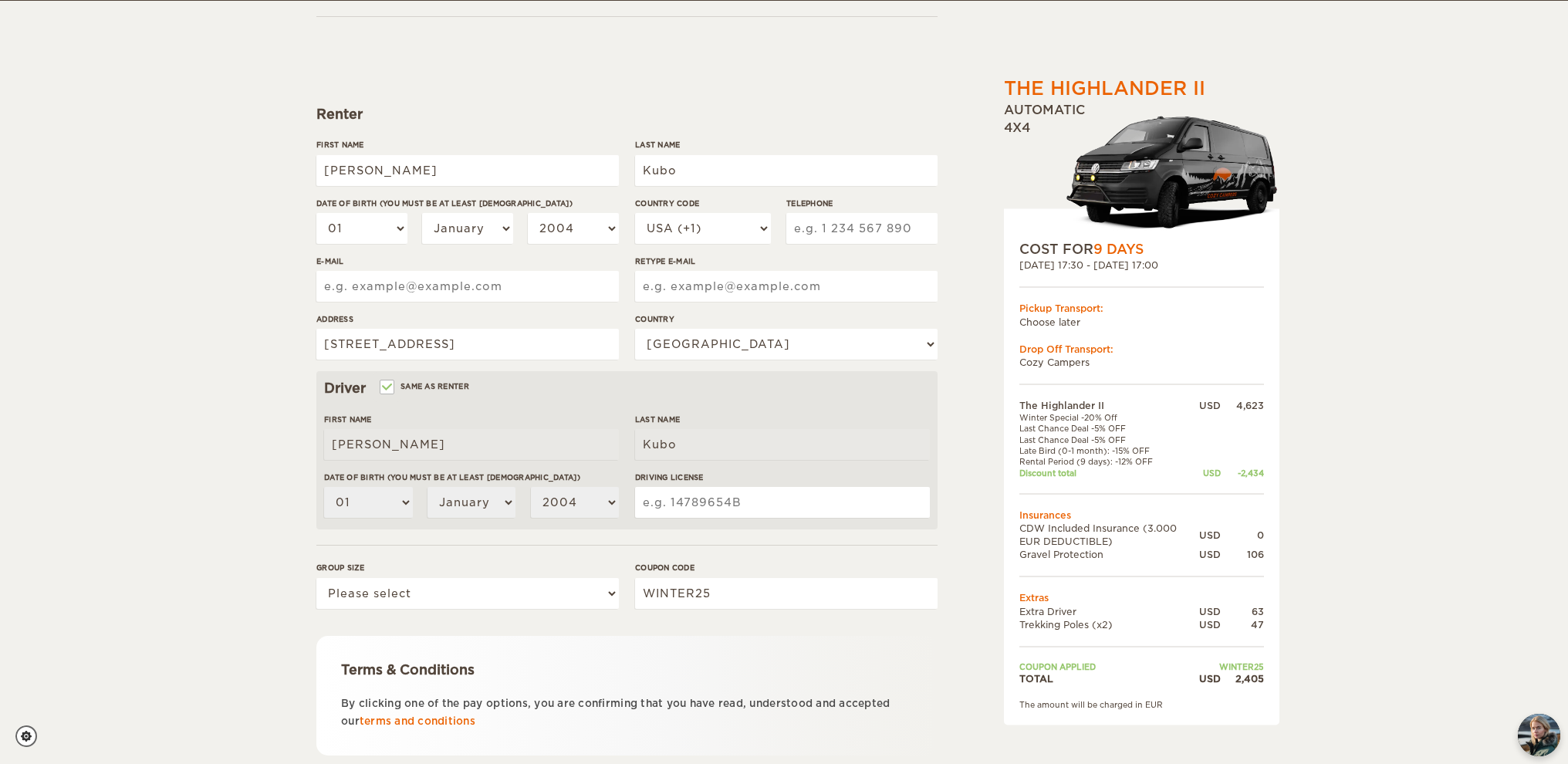
click at [722, 505] on input "Driving License" at bounding box center [783, 503] width 295 height 31
type input "17-070-3552"
click at [471, 587] on select "Please select 1 2" at bounding box center [468, 593] width 303 height 31
select select "2"
click at [316, 578] on select "Please select 1 2" at bounding box center [468, 593] width 303 height 31
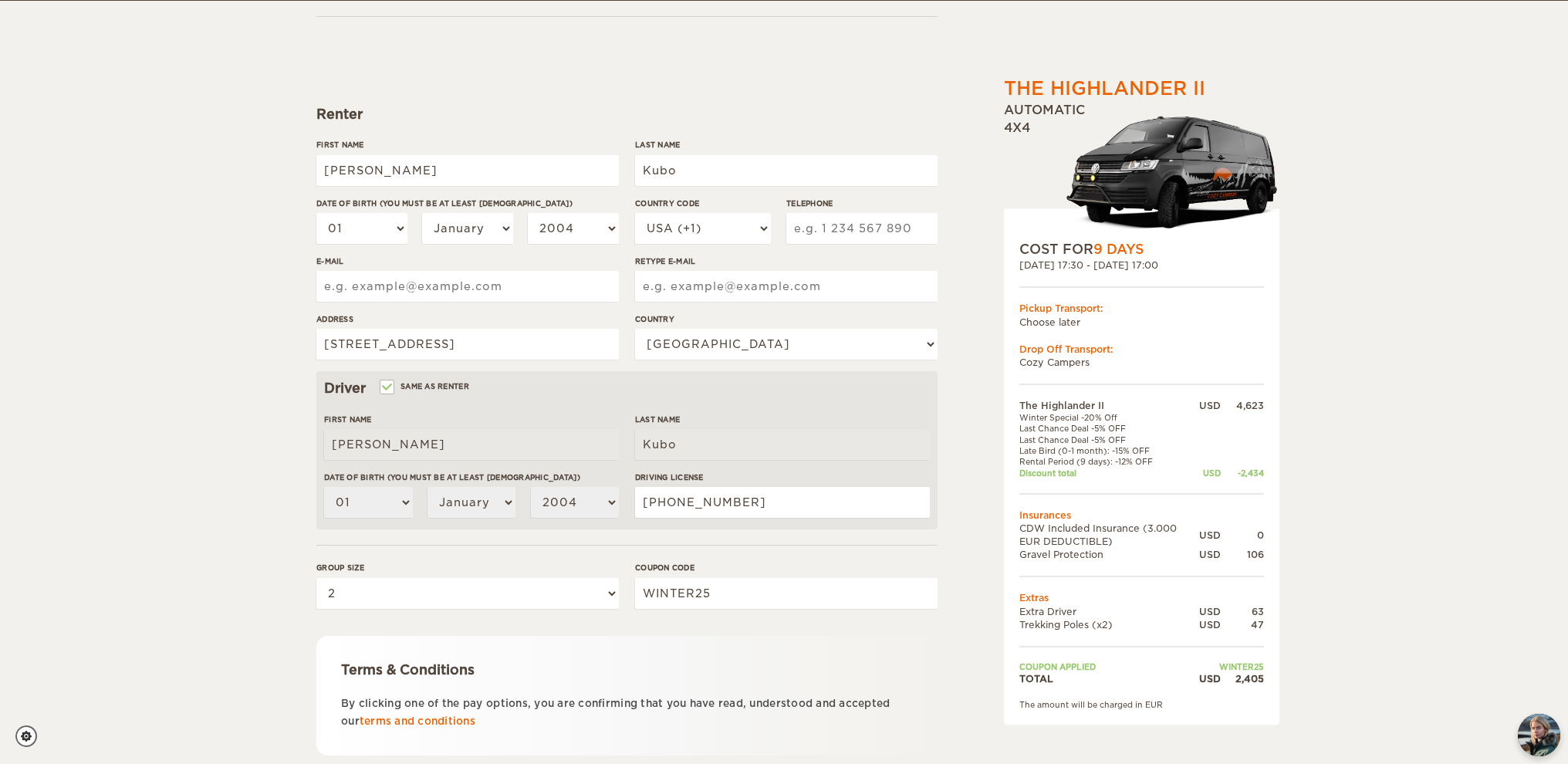
click at [687, 285] on input "Retype E-mail" at bounding box center [787, 286] width 303 height 31
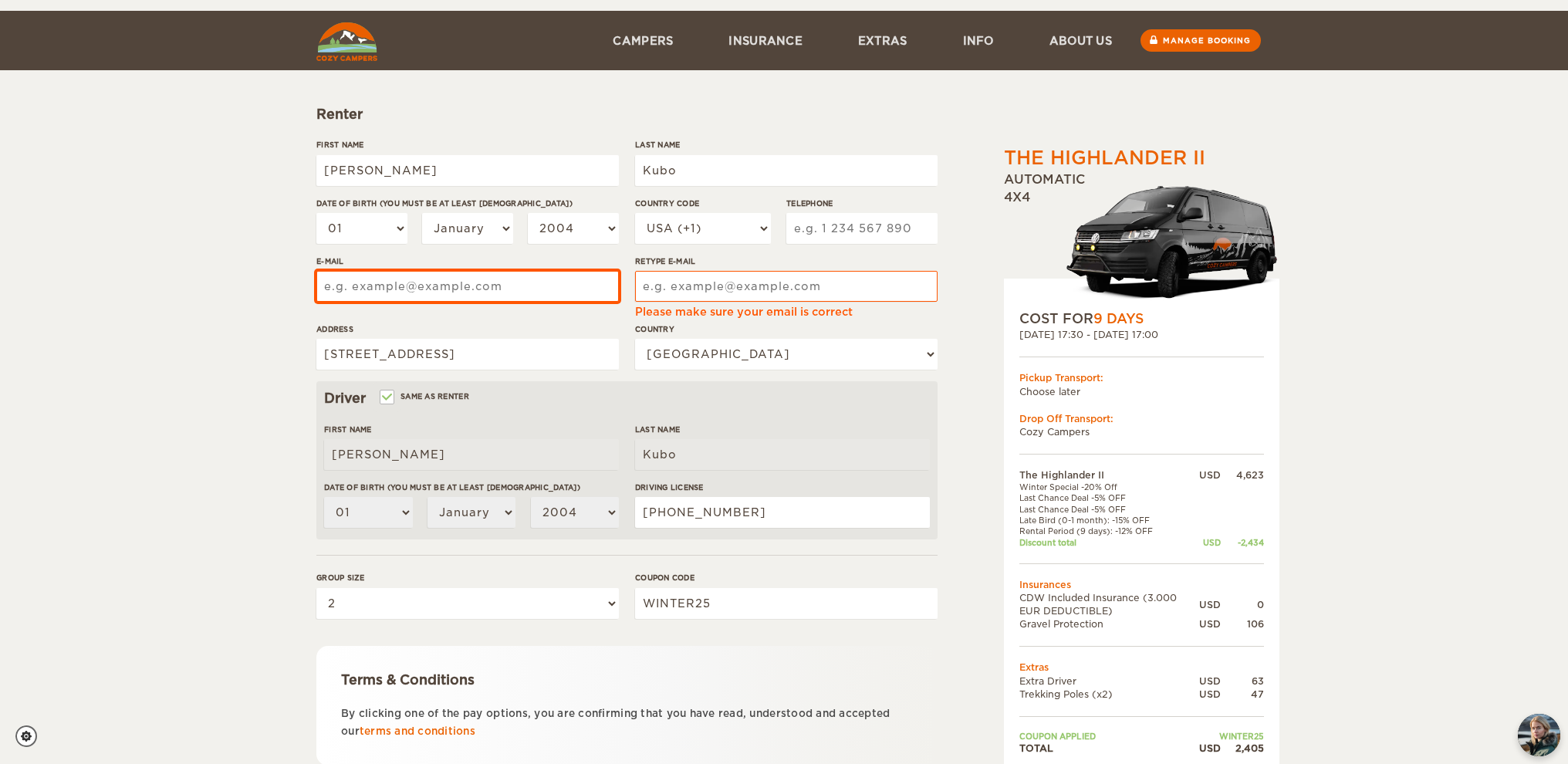
scroll to position [206, 0]
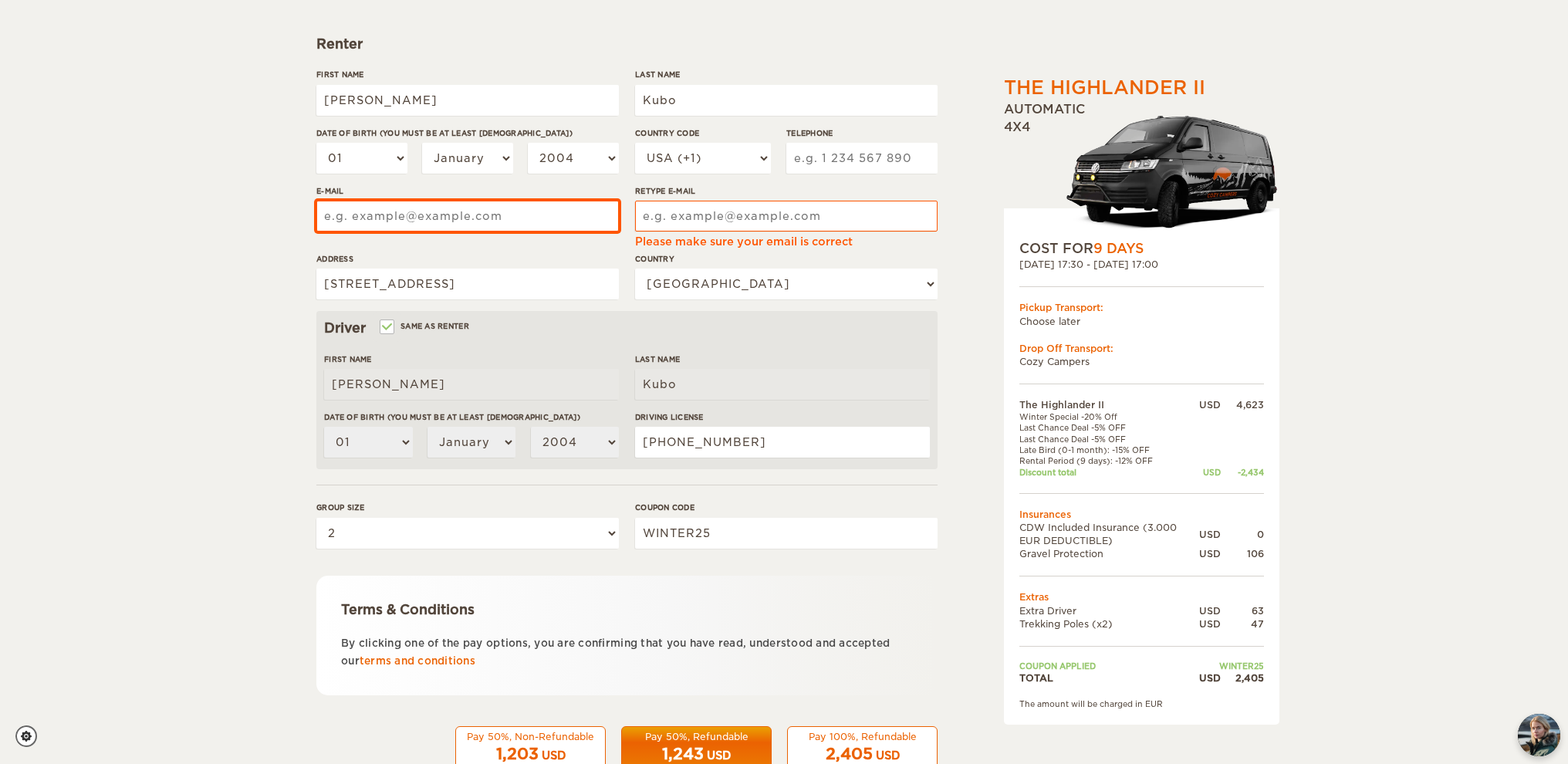
click at [454, 286] on div "First Name Tracy Last Name Kubo Date of birth (You must be at least 20 years ol…" at bounding box center [627, 189] width 621 height 242
click at [362, 222] on input "kubortra@gmail.com" at bounding box center [468, 217] width 303 height 31
type input "kubotra@gmail.com"
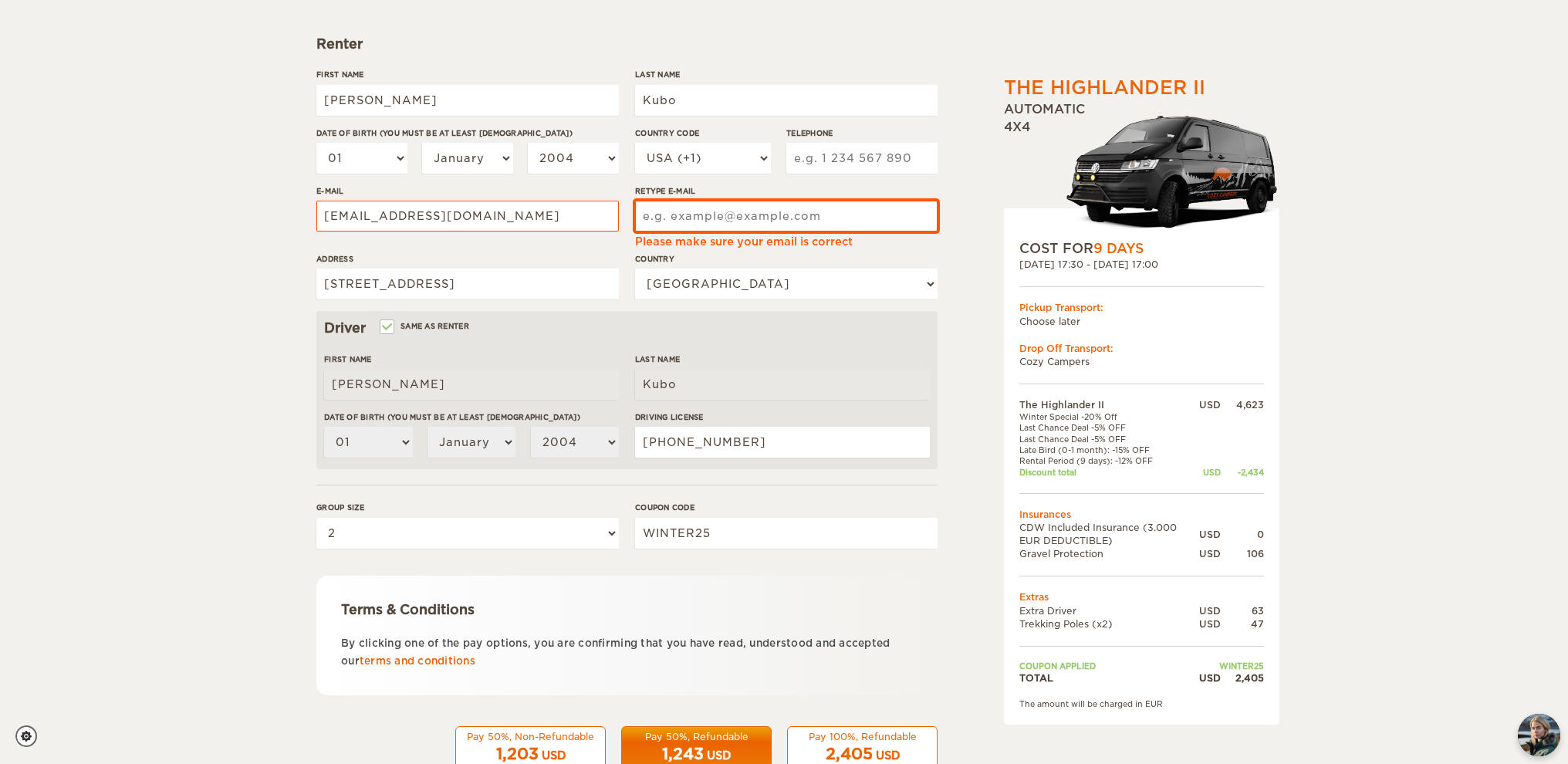
click at [656, 219] on input "Retype E-mail" at bounding box center [787, 217] width 303 height 31
type input "kubotra@gmail.com"
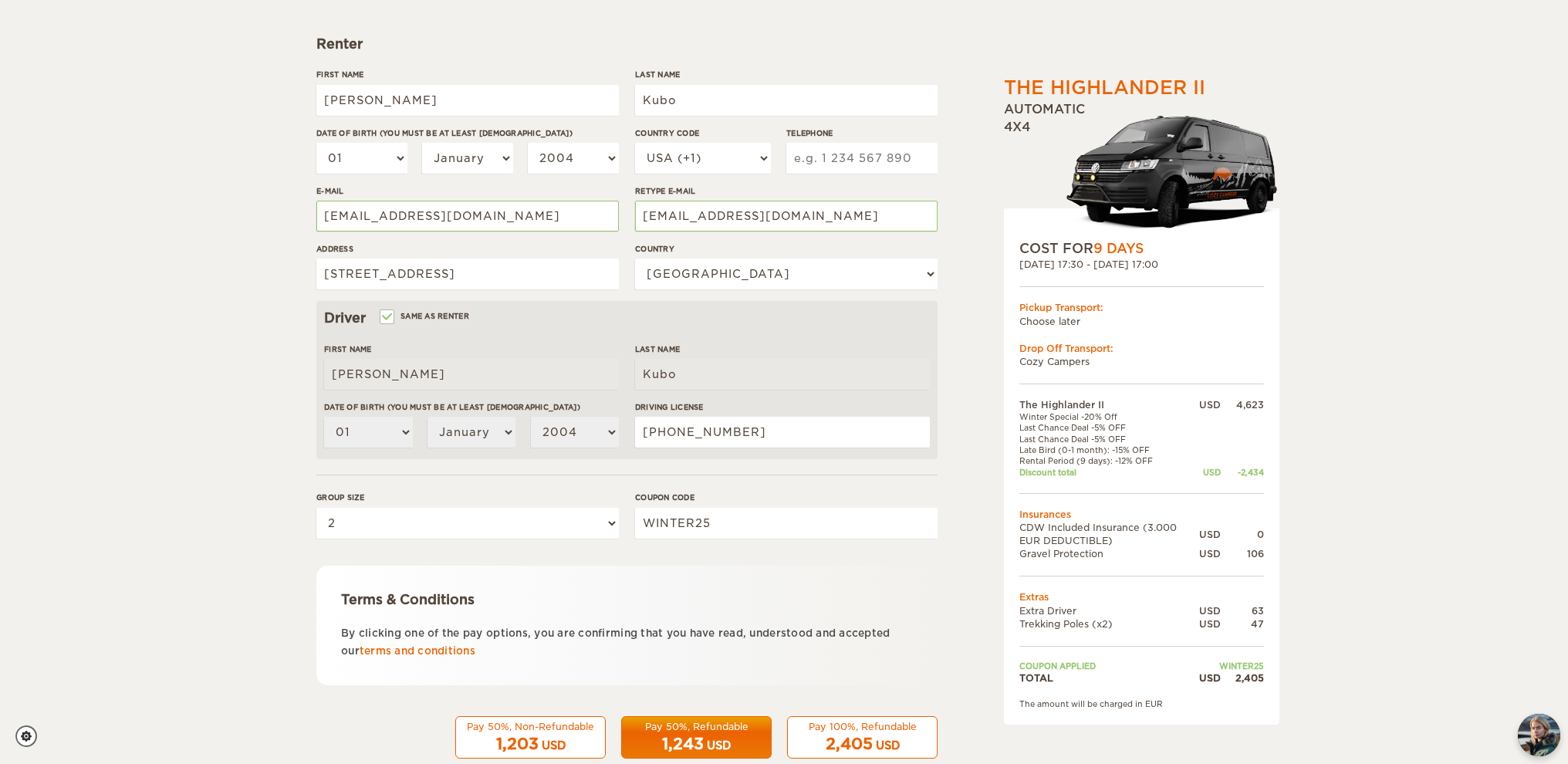
click at [952, 341] on div "The Highlander II Expand Collapse Total 2,405 USD Automatic 4x4 COST FOR 9 Days…" at bounding box center [784, 325] width 935 height 912
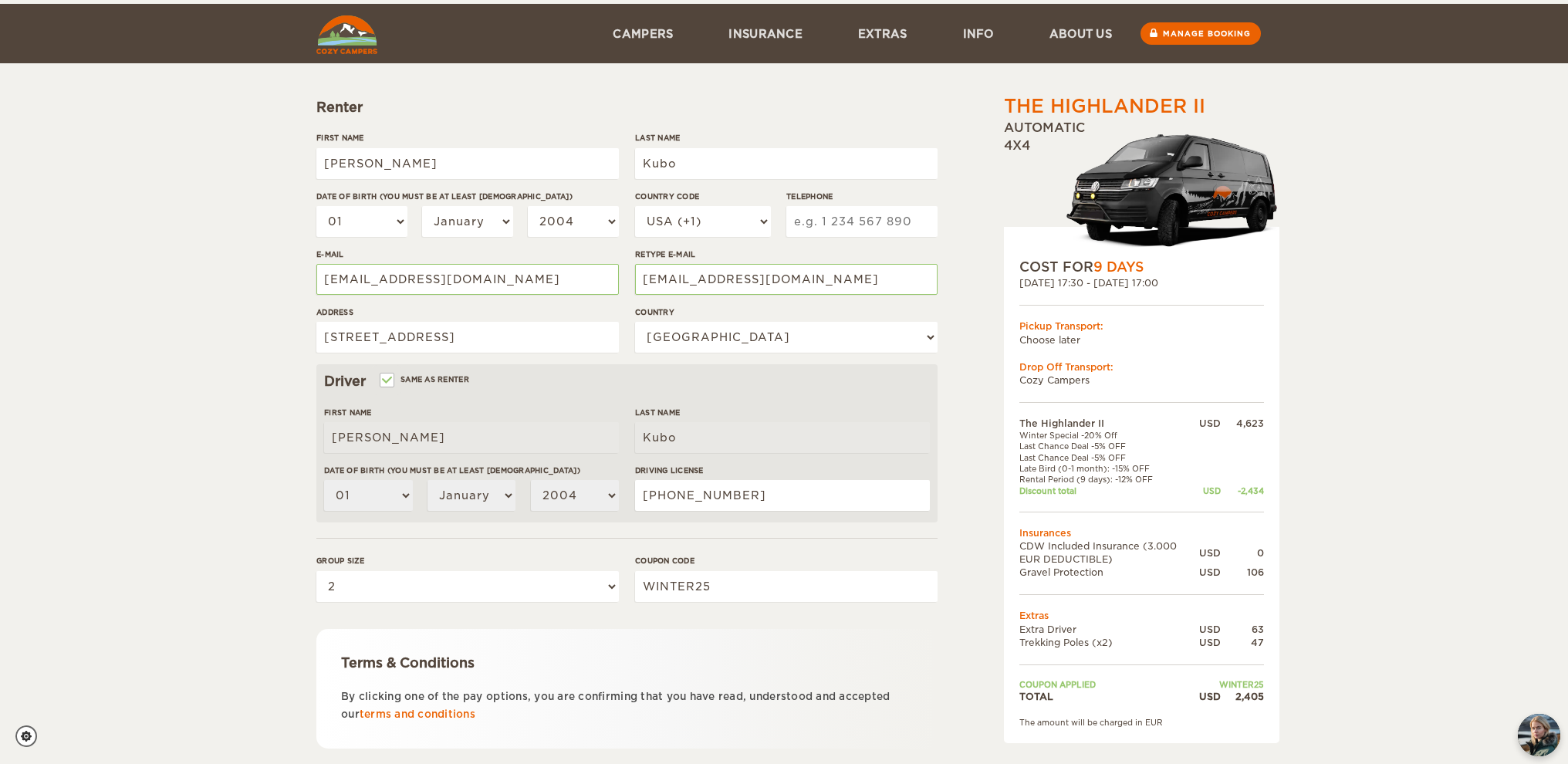
scroll to position [0, 0]
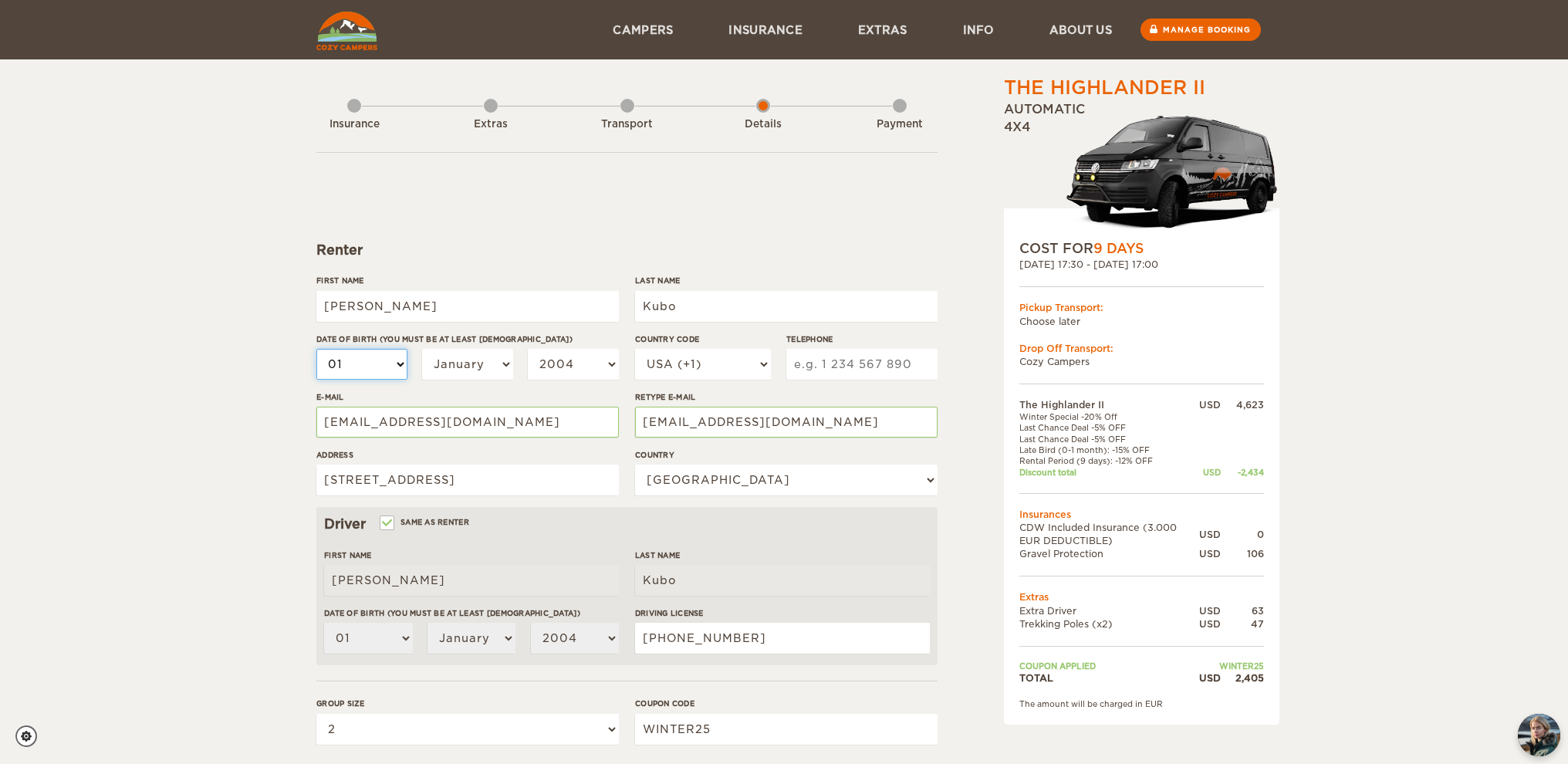
click at [403, 361] on select "01 02 03 04 05 06 07 08 09 10 11 12 13 14 15 16 17 18 19 20 21 22 23 24 25 26 2…" at bounding box center [361, 364] width 91 height 31
select select "08"
click at [316, 348] on select "01 02 03 04 05 06 07 08 09 10 11 12 13 14 15 16 17 18 19 20 21 22 23 24 25 26 2…" at bounding box center [361, 364] width 91 height 31
select select "08"
click at [484, 357] on select "January February March April May June July August September October November De…" at bounding box center [467, 364] width 91 height 31
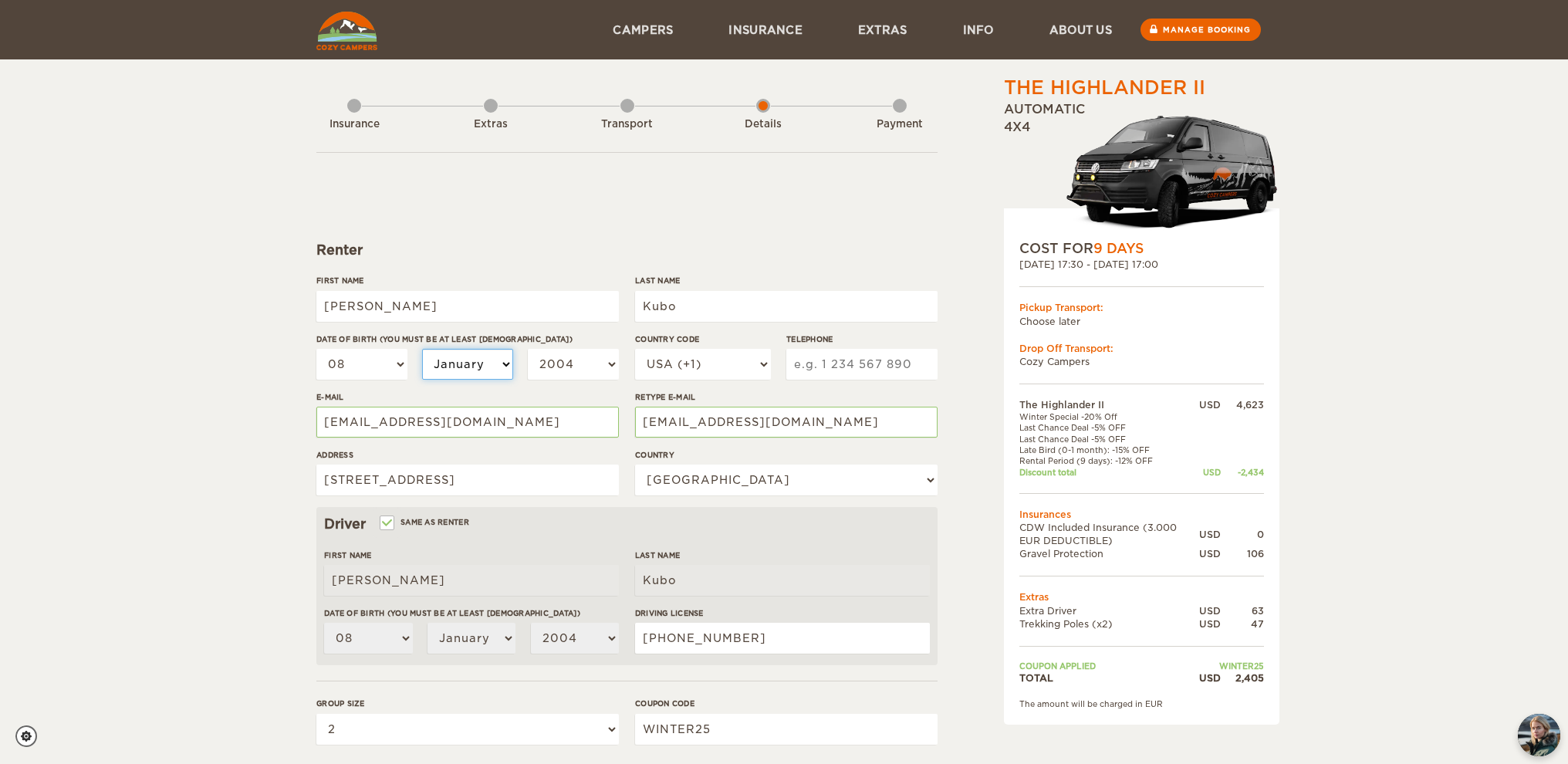
select select "05"
click at [422, 348] on select "January February March April May June July August September October November De…" at bounding box center [467, 364] width 91 height 31
select select "05"
click at [569, 359] on select "2004 2003 2002 2001 2000 1999 1998 1997 1996 1995 1994 1993 1992 1991 1990 1989…" at bounding box center [573, 364] width 91 height 31
select select "1960"
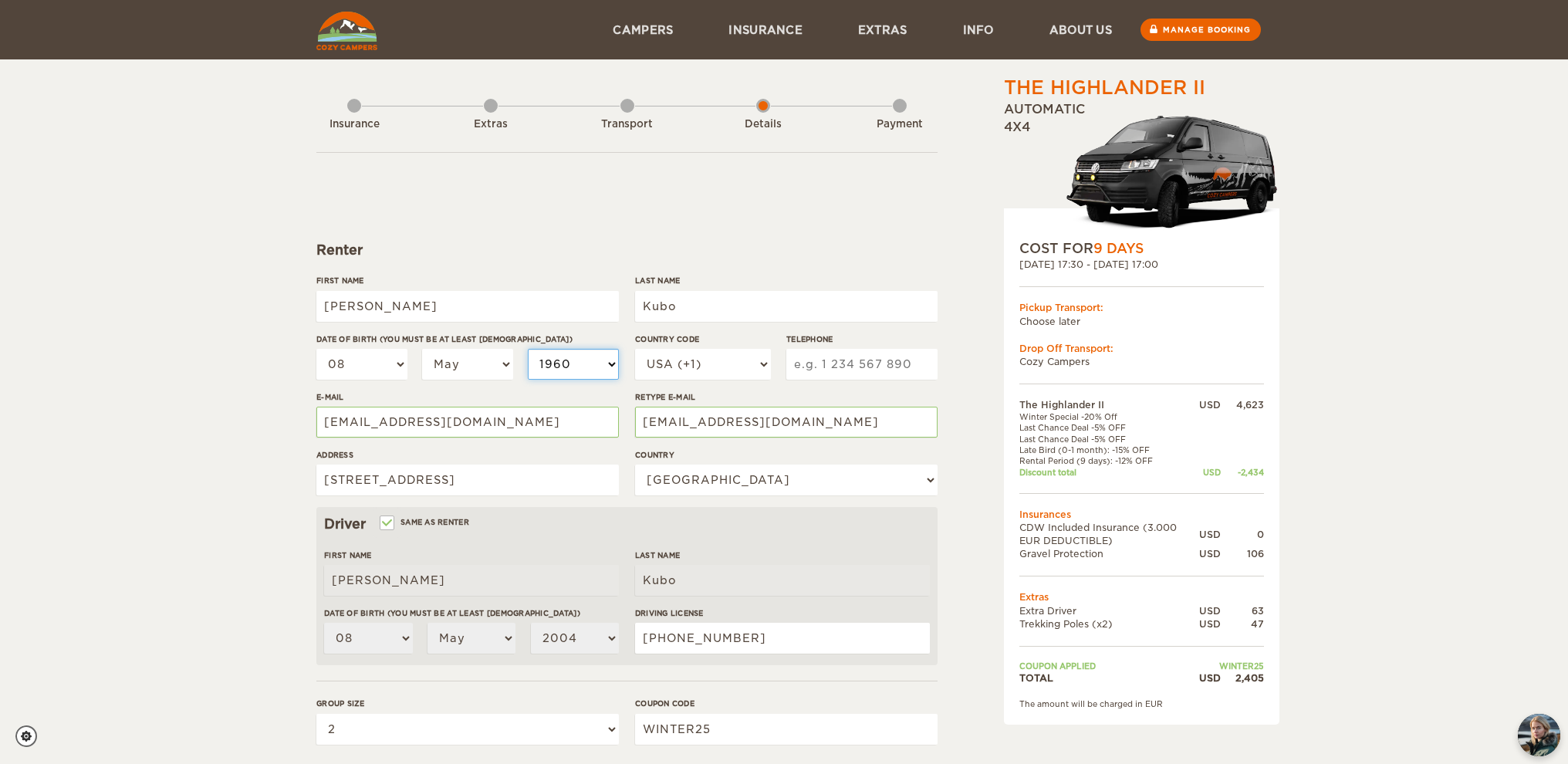
click at [528, 348] on select "2004 2003 2002 2001 2000 1999 1998 1997 1996 1995 1994 1993 1992 1991 1990 1989…" at bounding box center [573, 364] width 91 height 31
select select "1960"
click at [838, 358] on input "Telephone" at bounding box center [862, 364] width 151 height 31
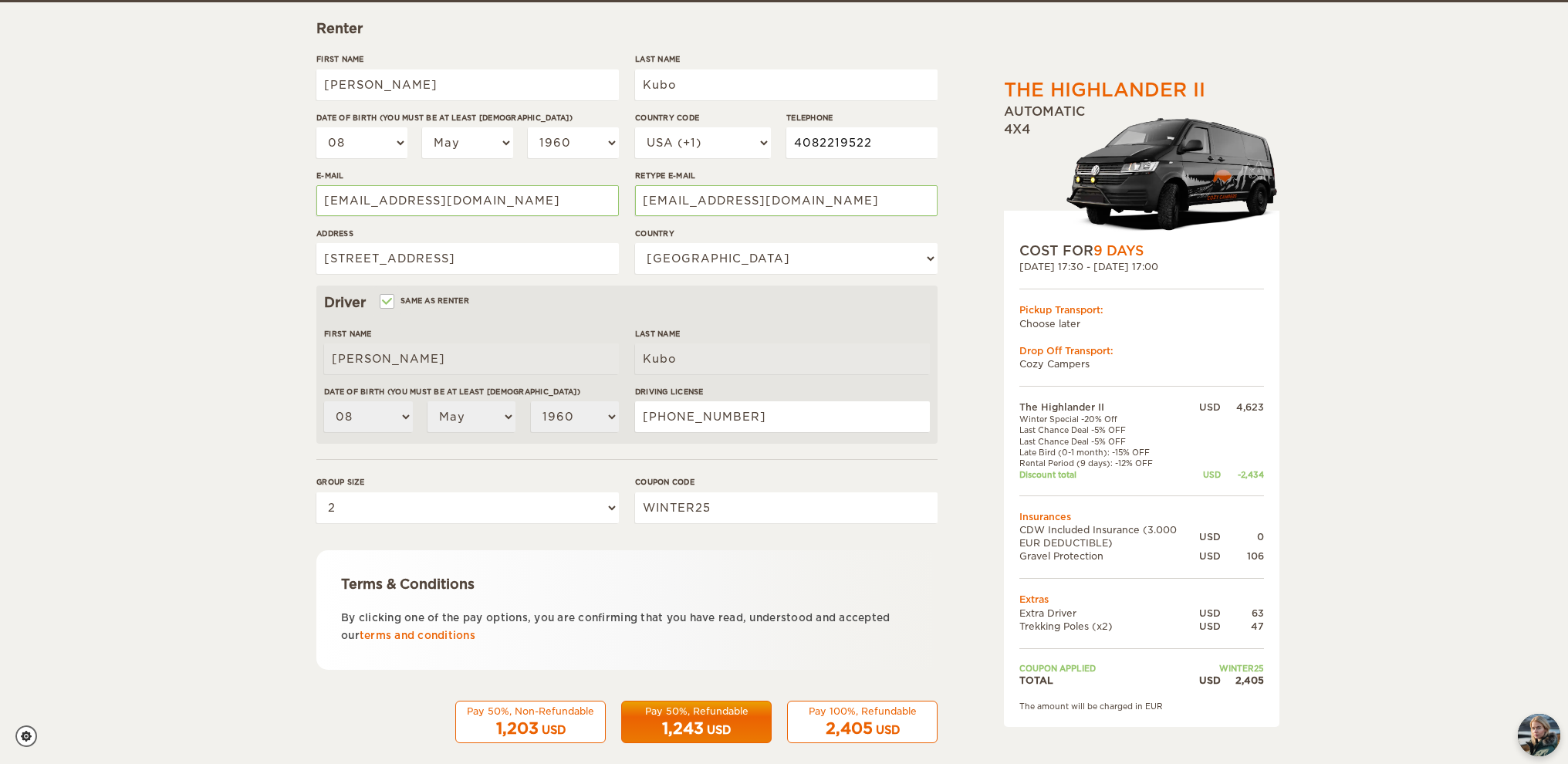
scroll to position [240, 0]
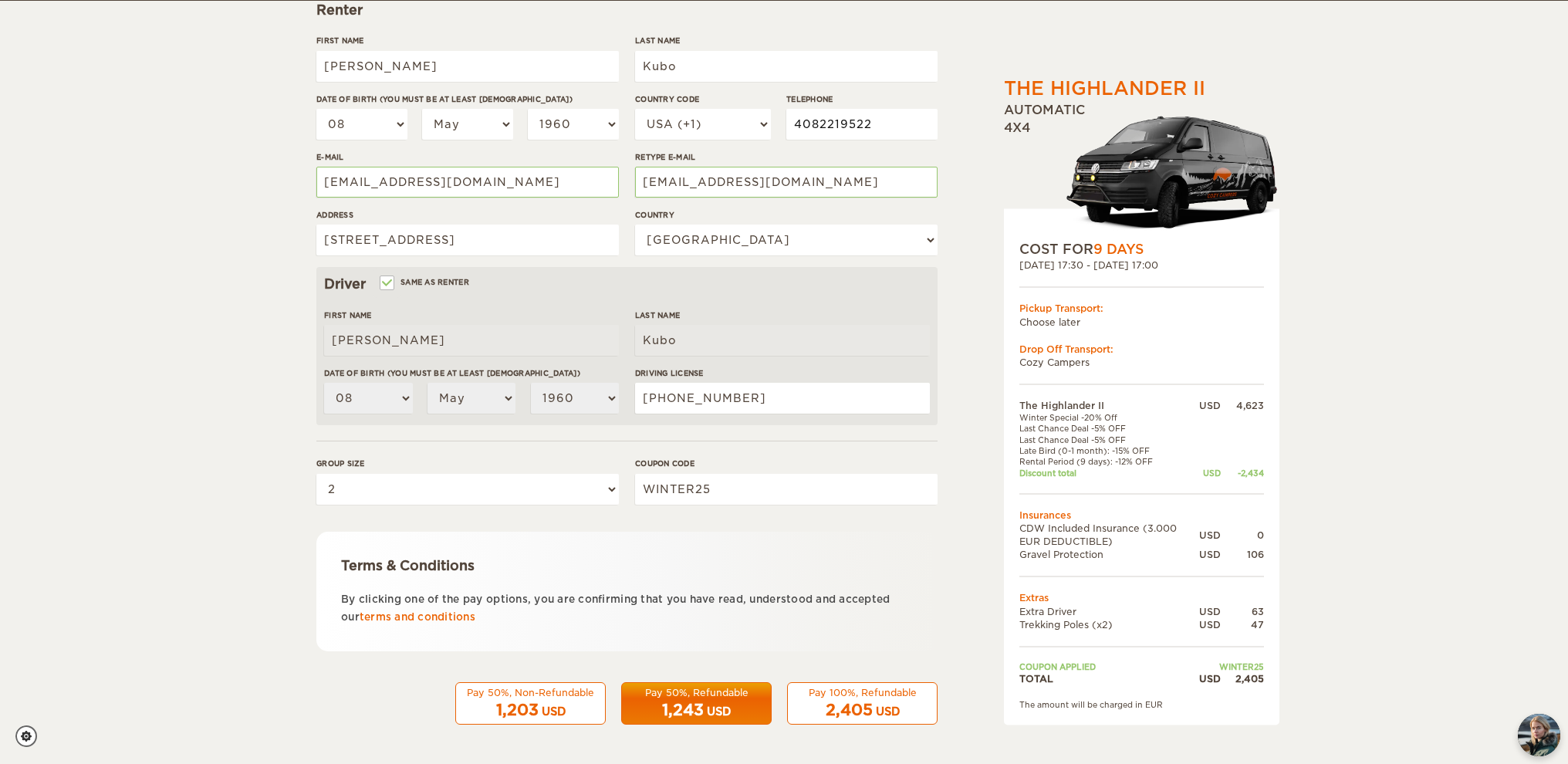
type input "4082219522"
click at [855, 712] on span "2,405" at bounding box center [849, 709] width 47 height 19
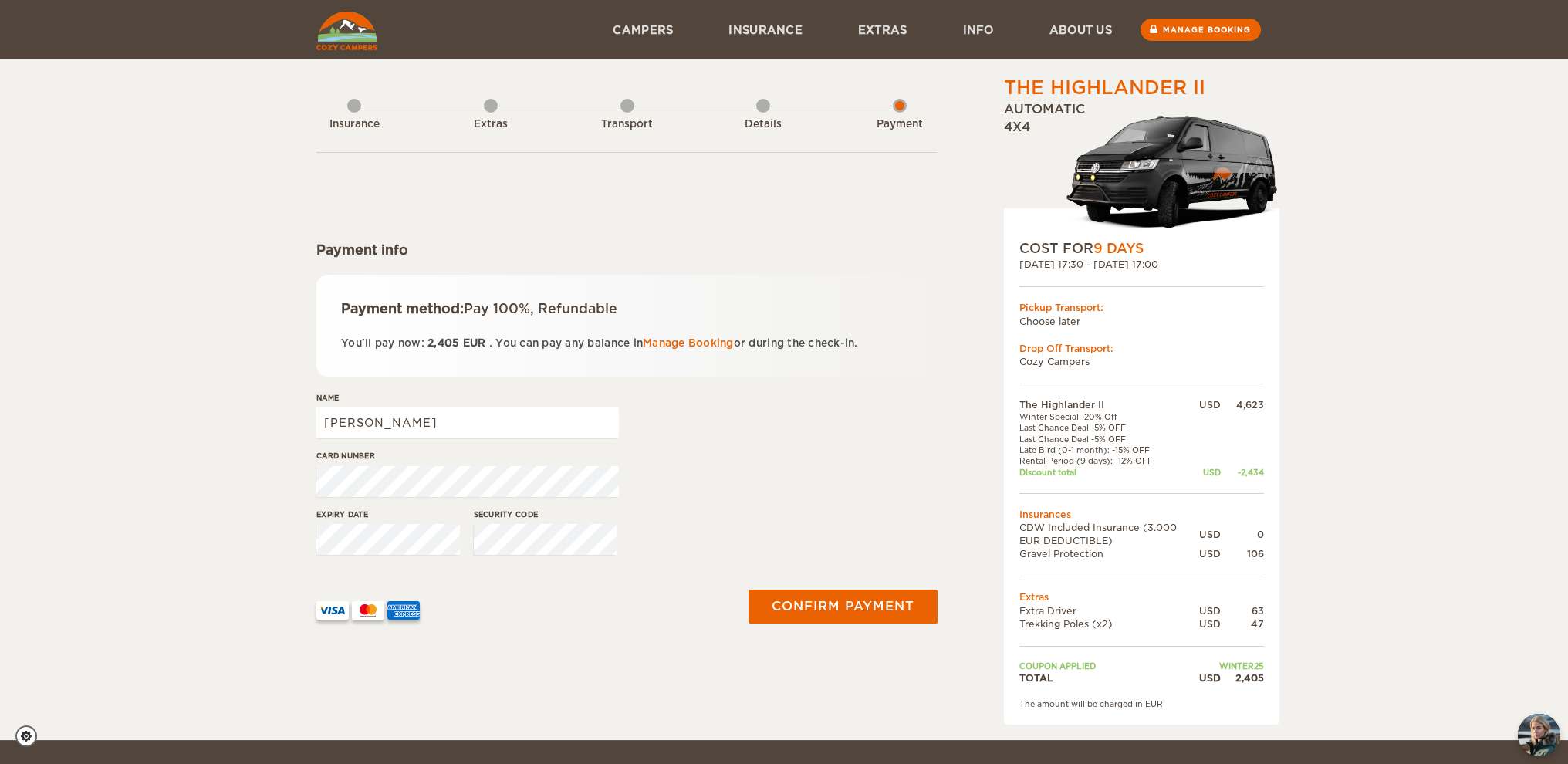
click at [309, 482] on div "The Highlander II Expand Collapse Total 2,405 USD Automatic 4x4 COST FOR 9 Days…" at bounding box center [784, 400] width 954 height 650
click at [410, 422] on input "[PERSON_NAME]" at bounding box center [468, 422] width 303 height 31
type input "[PERSON_NAME]"
click at [526, 640] on div at bounding box center [520, 604] width 427 height 76
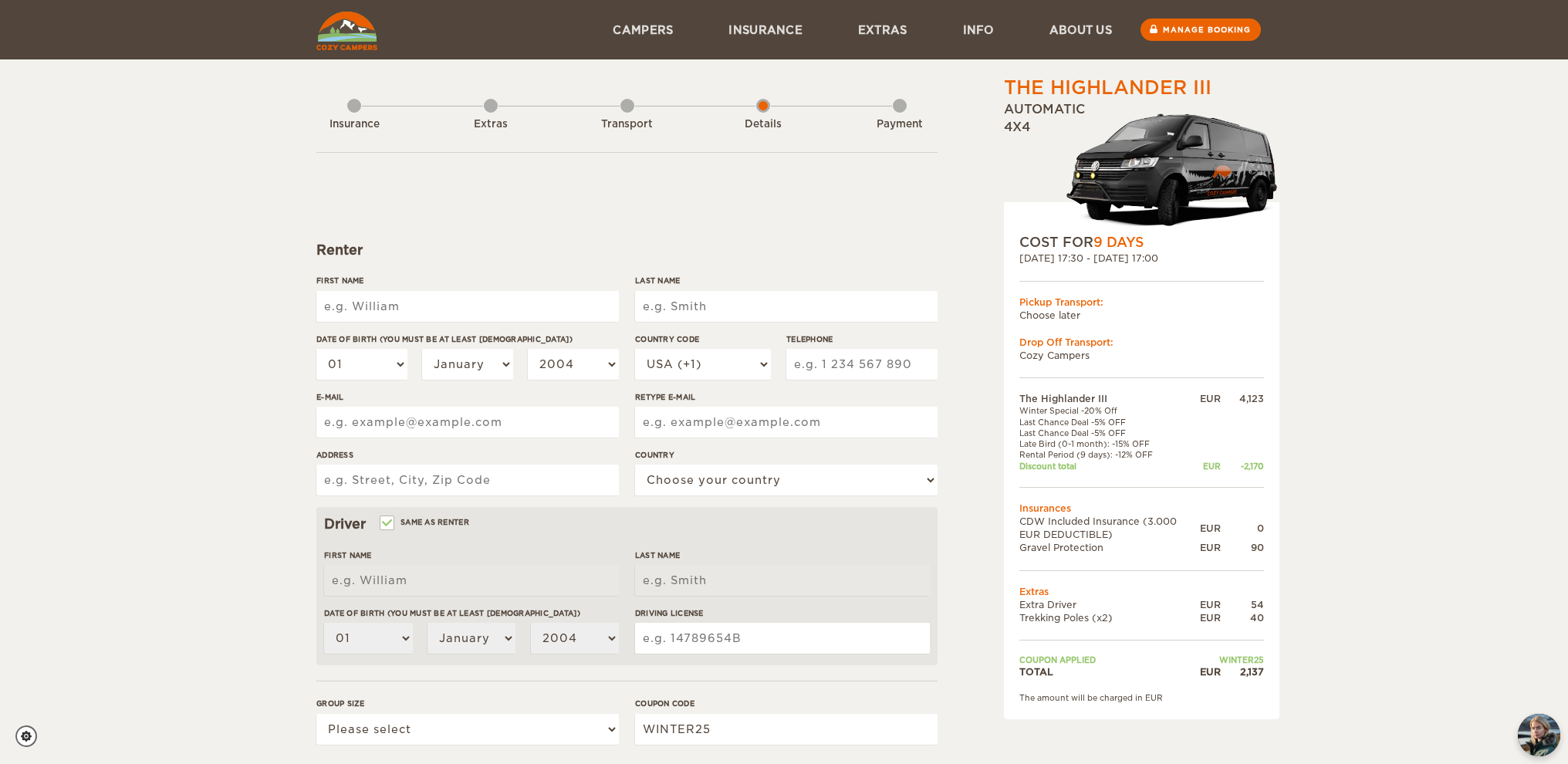
click at [356, 309] on input "First Name" at bounding box center [468, 306] width 303 height 31
type input "[PERSON_NAME]"
type input "Kubo"
type input "2251 Eudora Street"
select select "222"
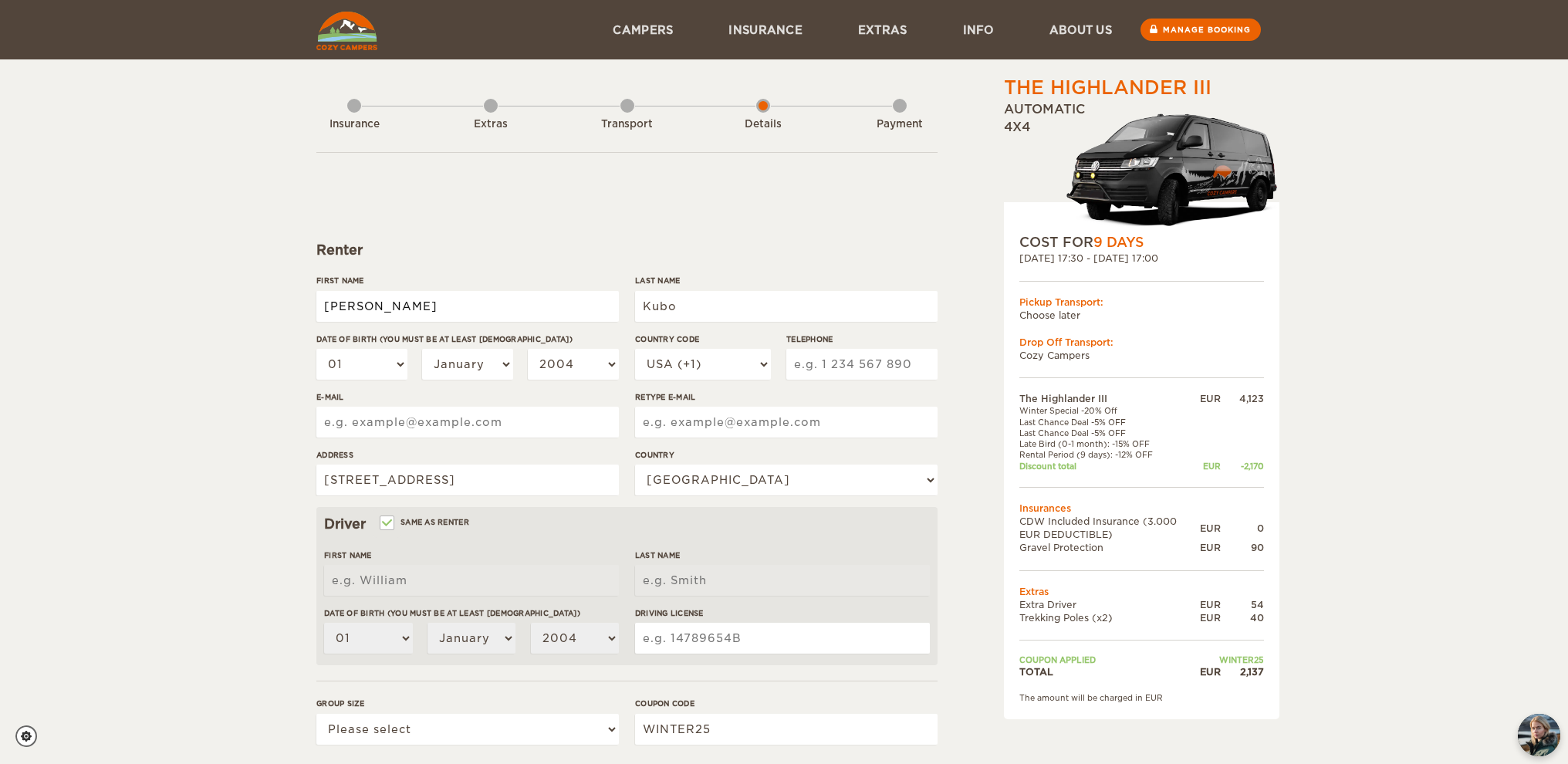
type input "Tracy"
type input "Kubo"
click at [350, 371] on select "01 02 03 04 05 06 07 08 09 10 11 12 13 14 15 16 17 18 19 20 21 22 23 24 25 26 2…" at bounding box center [361, 364] width 91 height 31
select select "08"
click at [316, 348] on select "01 02 03 04 05 06 07 08 09 10 11 12 13 14 15 16 17 18 19 20 21 22 23 24 25 26 2…" at bounding box center [361, 364] width 91 height 31
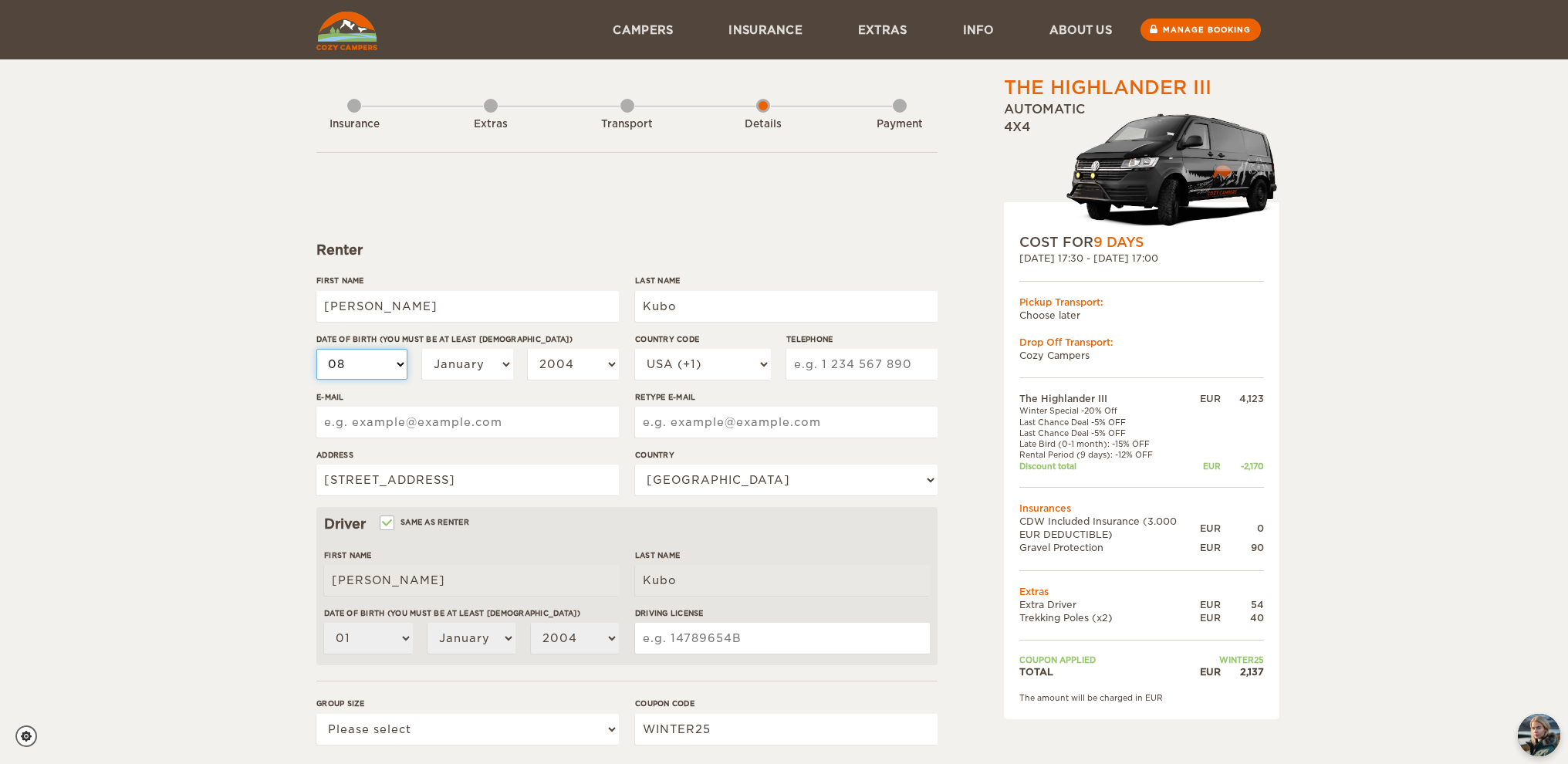
select select "08"
click at [456, 359] on select "January February March April May June July August September October November De…" at bounding box center [467, 364] width 91 height 31
select select "05"
click at [422, 348] on select "January February March April May June July August September October November De…" at bounding box center [467, 364] width 91 height 31
select select "05"
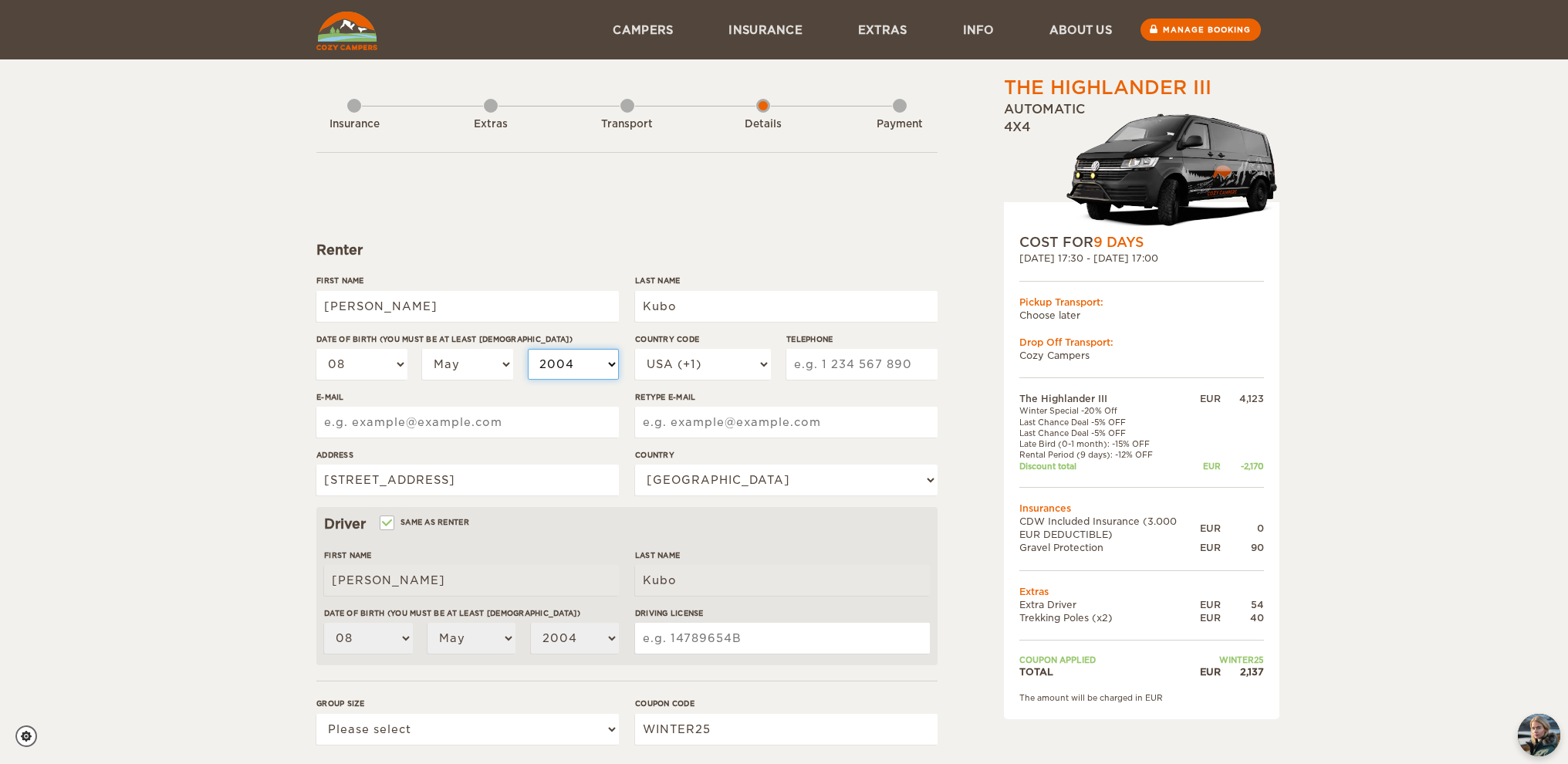
click at [589, 363] on select "2004 2003 2002 2001 2000 1999 1998 1997 1996 1995 1994 1993 1992 1991 1990 1989…" at bounding box center [573, 364] width 91 height 31
select select "1960"
click at [528, 348] on select "2004 2003 2002 2001 2000 1999 1998 1997 1996 1995 1994 1993 1992 1991 1990 1989…" at bounding box center [573, 364] width 91 height 31
select select "1960"
click at [835, 356] on input "Telephone" at bounding box center [862, 364] width 151 height 31
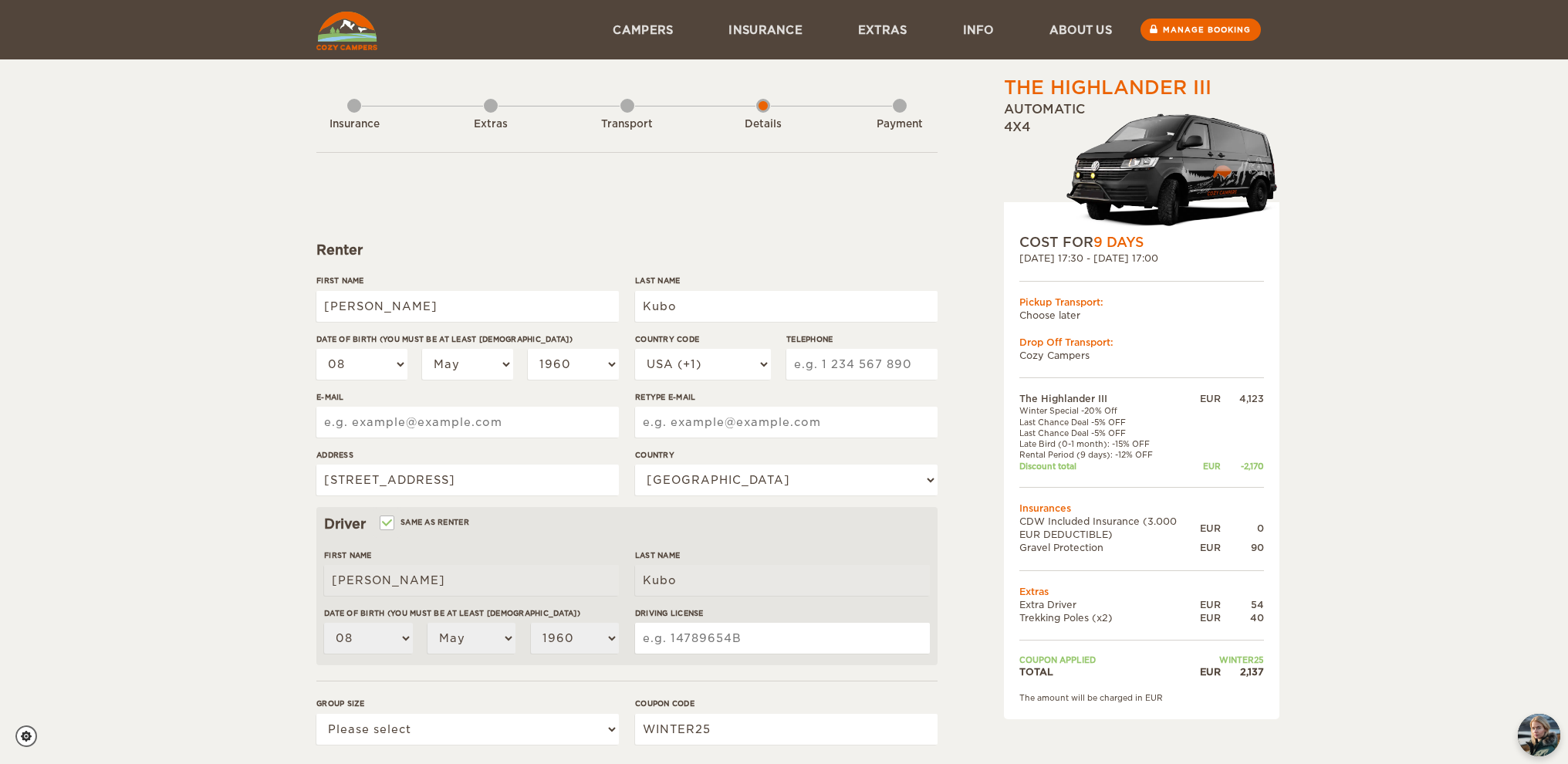
type input "4082219522"
click at [475, 425] on input "E-mail" at bounding box center [468, 422] width 303 height 31
type input "kubotra@gmail.com"
click at [737, 421] on input "Retype E-mail" at bounding box center [787, 422] width 303 height 31
type input "kubotra@gmail.com"
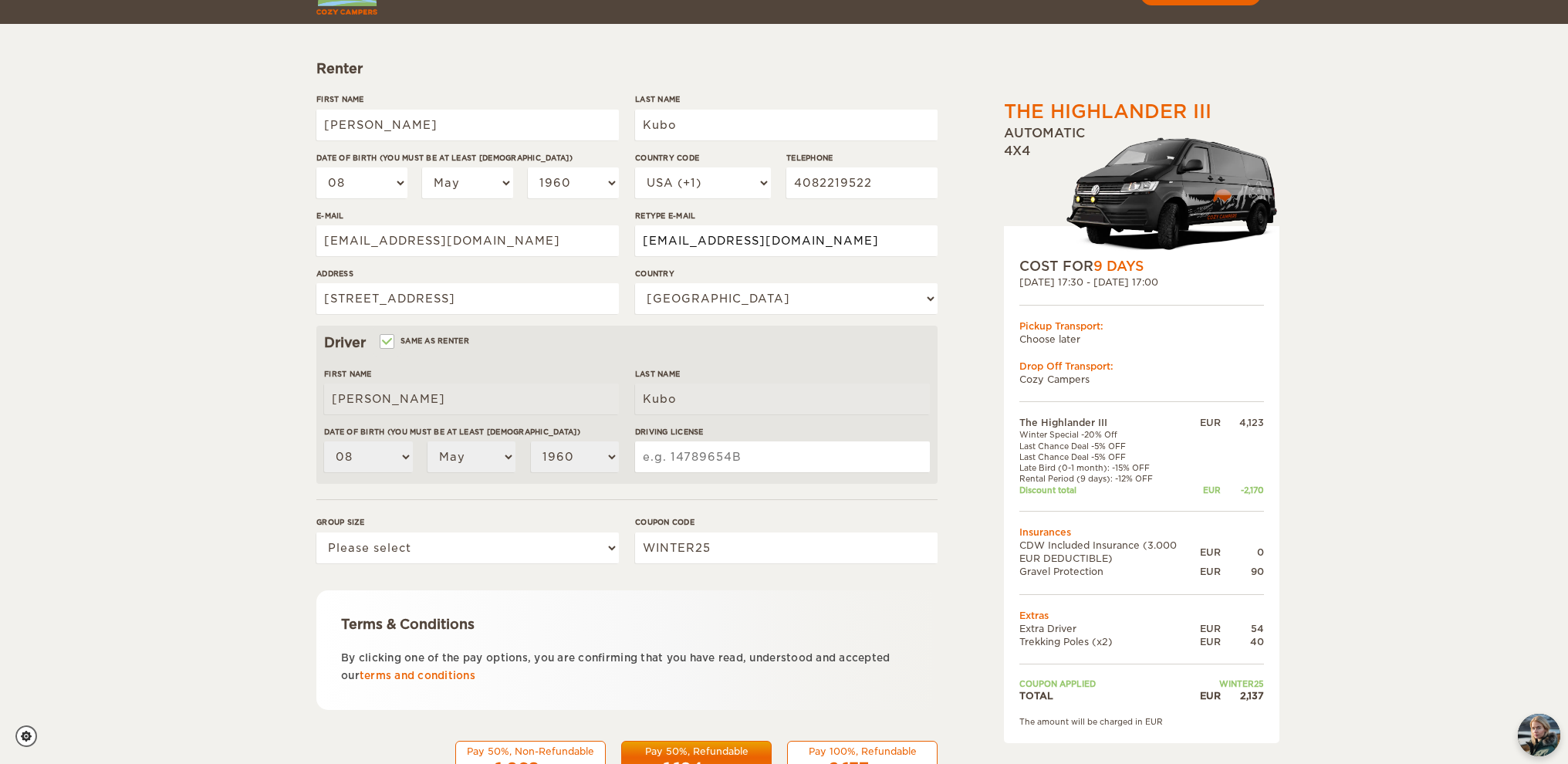
scroll to position [222, 0]
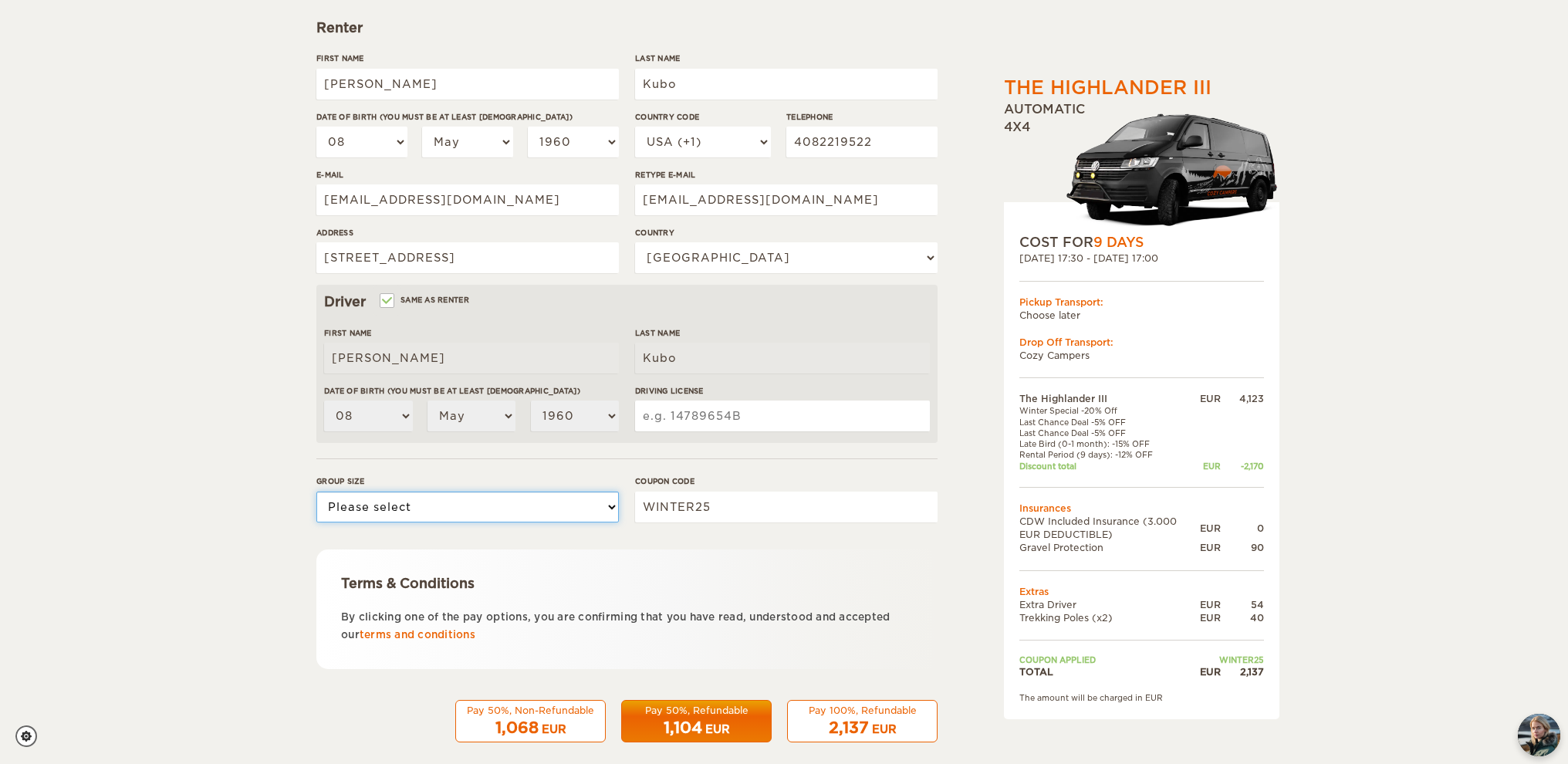
click at [350, 510] on select "Please select 1 2 3" at bounding box center [468, 507] width 303 height 31
select select "2"
click at [316, 492] on select "Please select 1 2 3" at bounding box center [468, 507] width 303 height 31
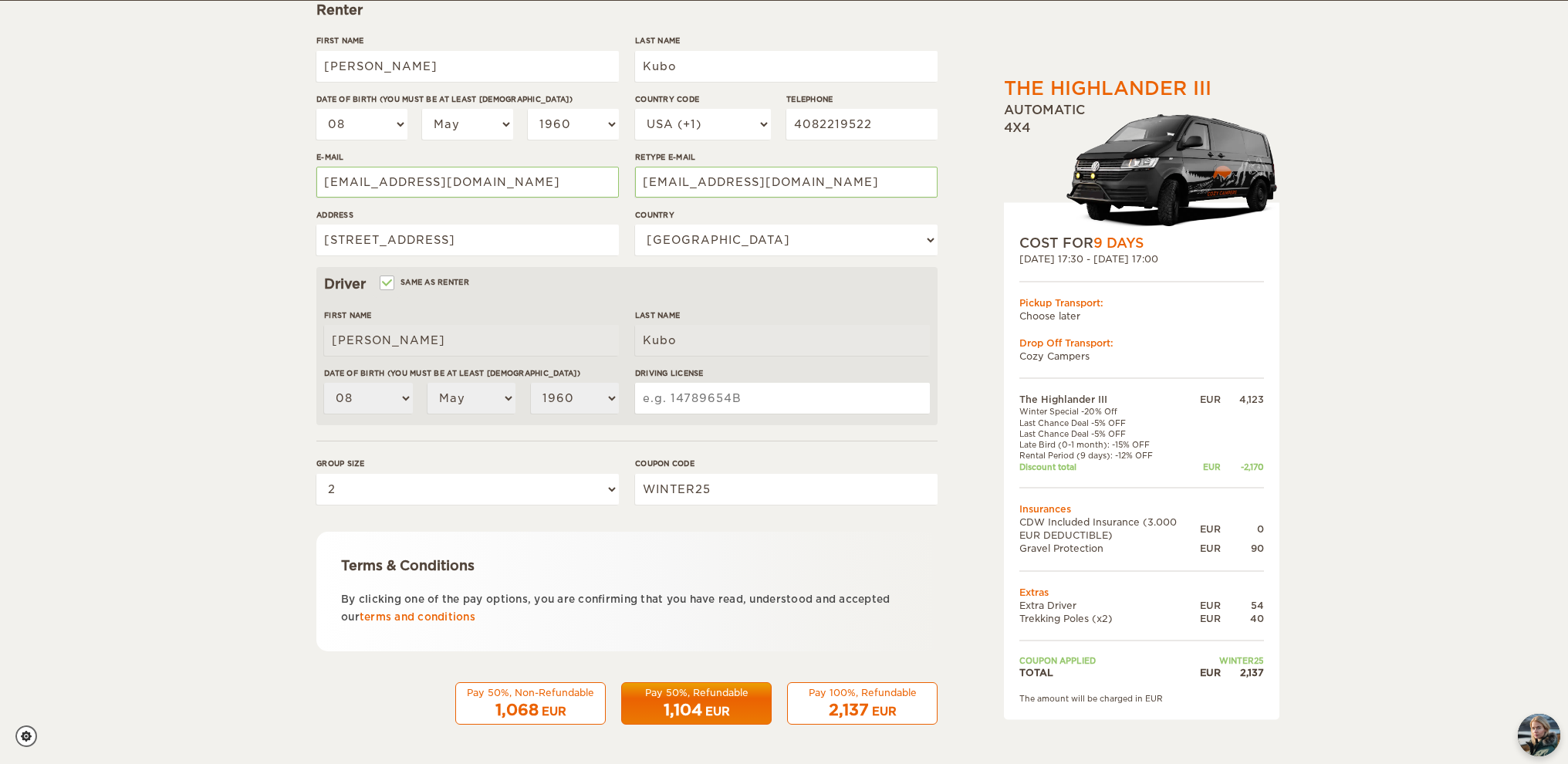
click at [853, 712] on span "2,137" at bounding box center [848, 709] width 40 height 19
type input "17-070-3552"
click at [868, 711] on span "2,137" at bounding box center [848, 709] width 40 height 19
click at [855, 705] on span "2,137" at bounding box center [848, 709] width 40 height 19
click at [288, 620] on div "The Highlander III Expand Collapse Total 2,137 EUR Automatic 4x4 COST FOR 9 Day…" at bounding box center [784, 261] width 1568 height 1003
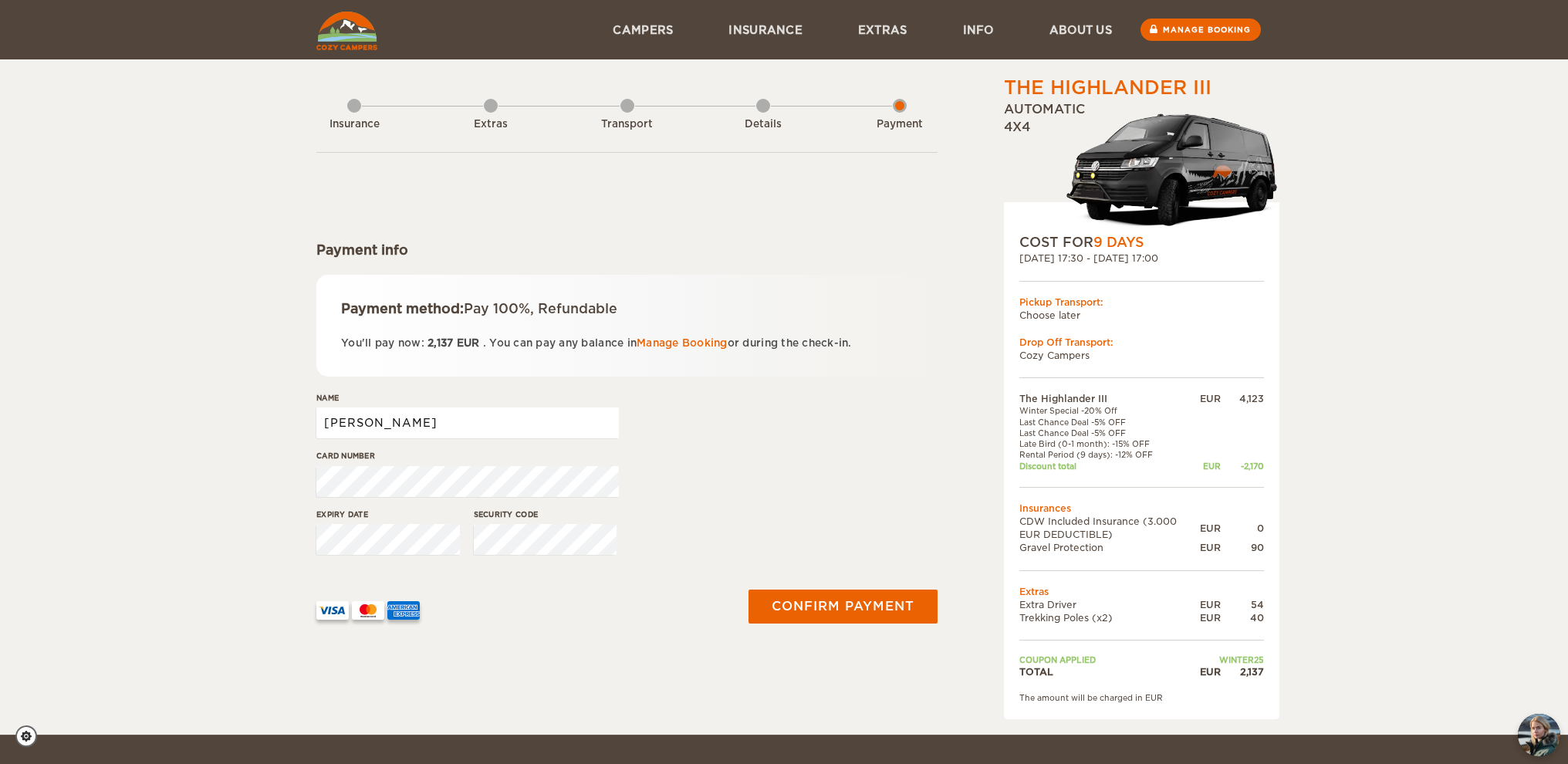
click at [443, 419] on input "[PERSON_NAME]" at bounding box center [468, 422] width 303 height 31
type input "[PERSON_NAME]"
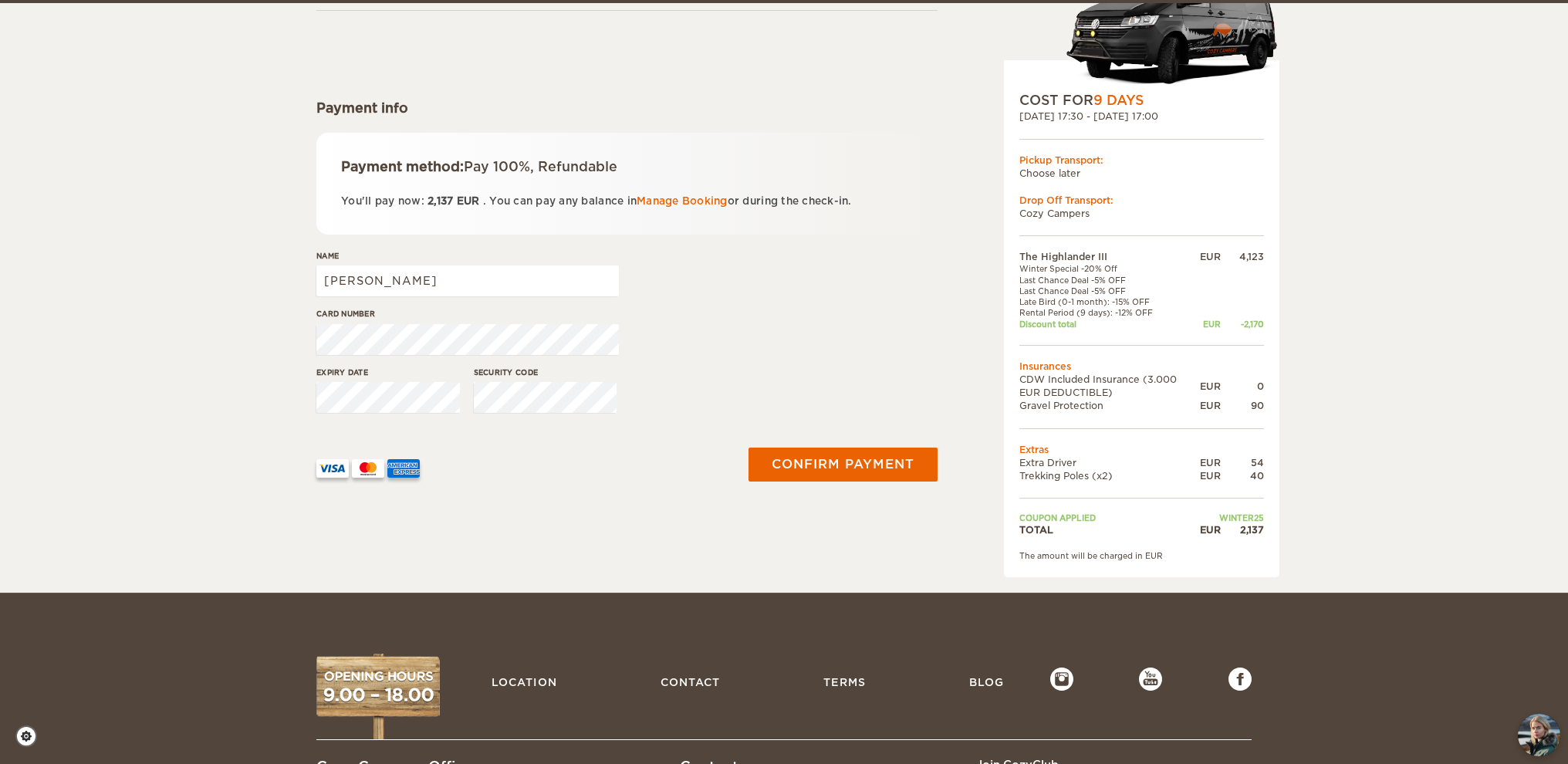
scroll to position [148, 0]
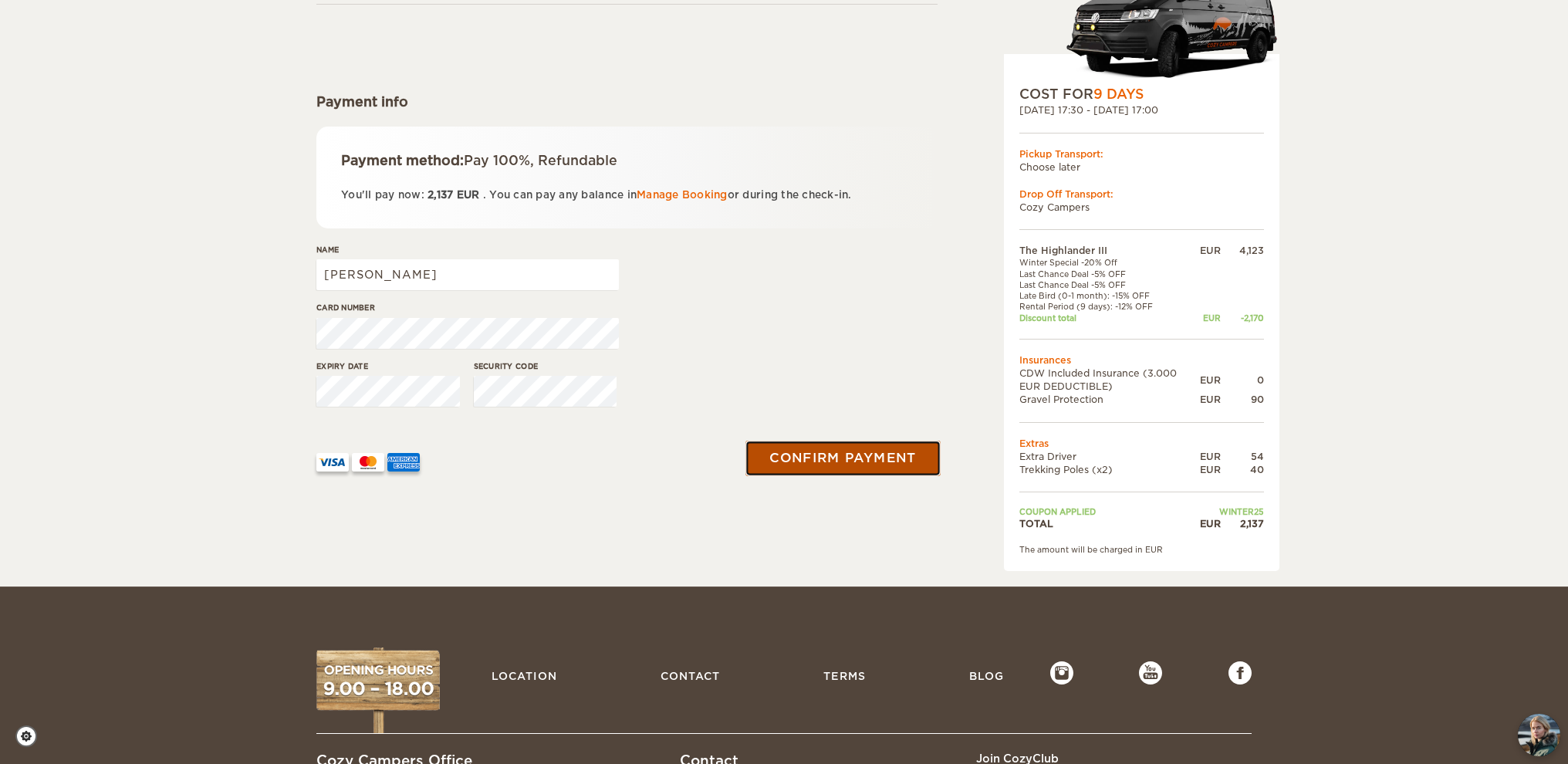
click at [805, 459] on button "Confirm payment" at bounding box center [843, 458] width 194 height 35
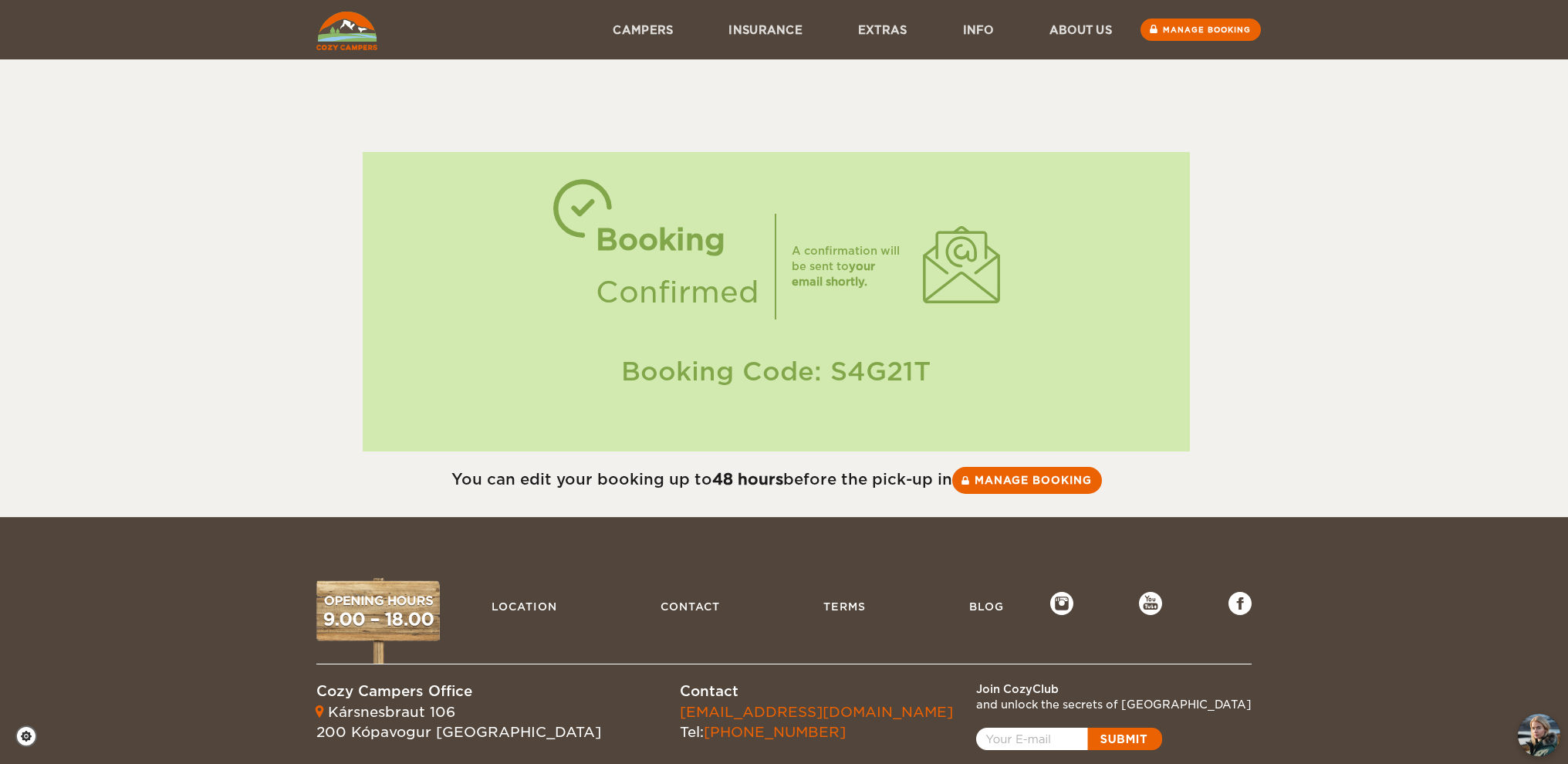
click at [140, 583] on footer "Location Contact Terms Blog Cozy Campers Office [STREET_ADDRESS] Contact [EMAIL…" at bounding box center [784, 683] width 1568 height 332
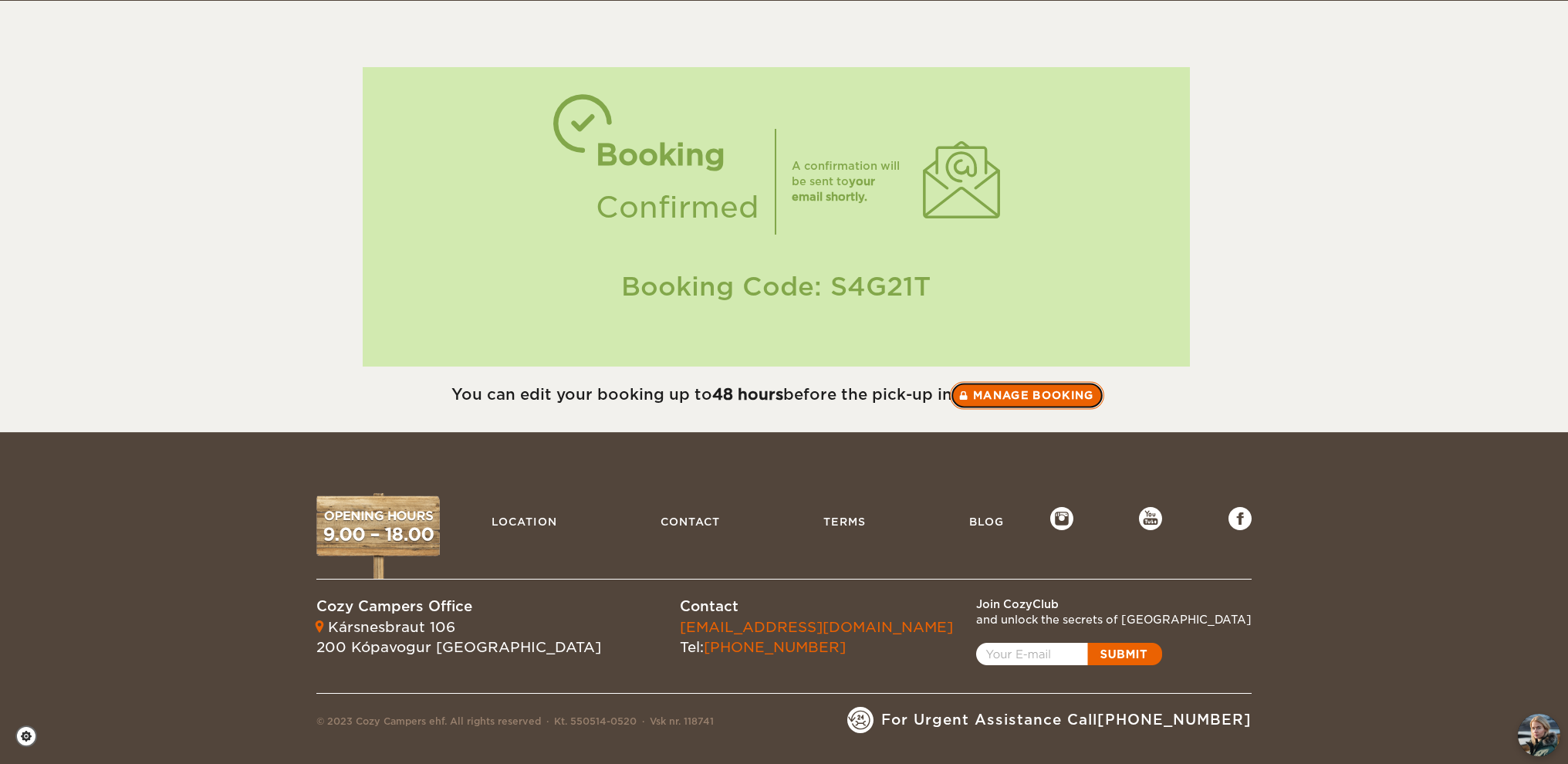
click at [1022, 392] on link "Manage booking" at bounding box center [1027, 395] width 154 height 27
